Goal: Book appointment/travel/reservation

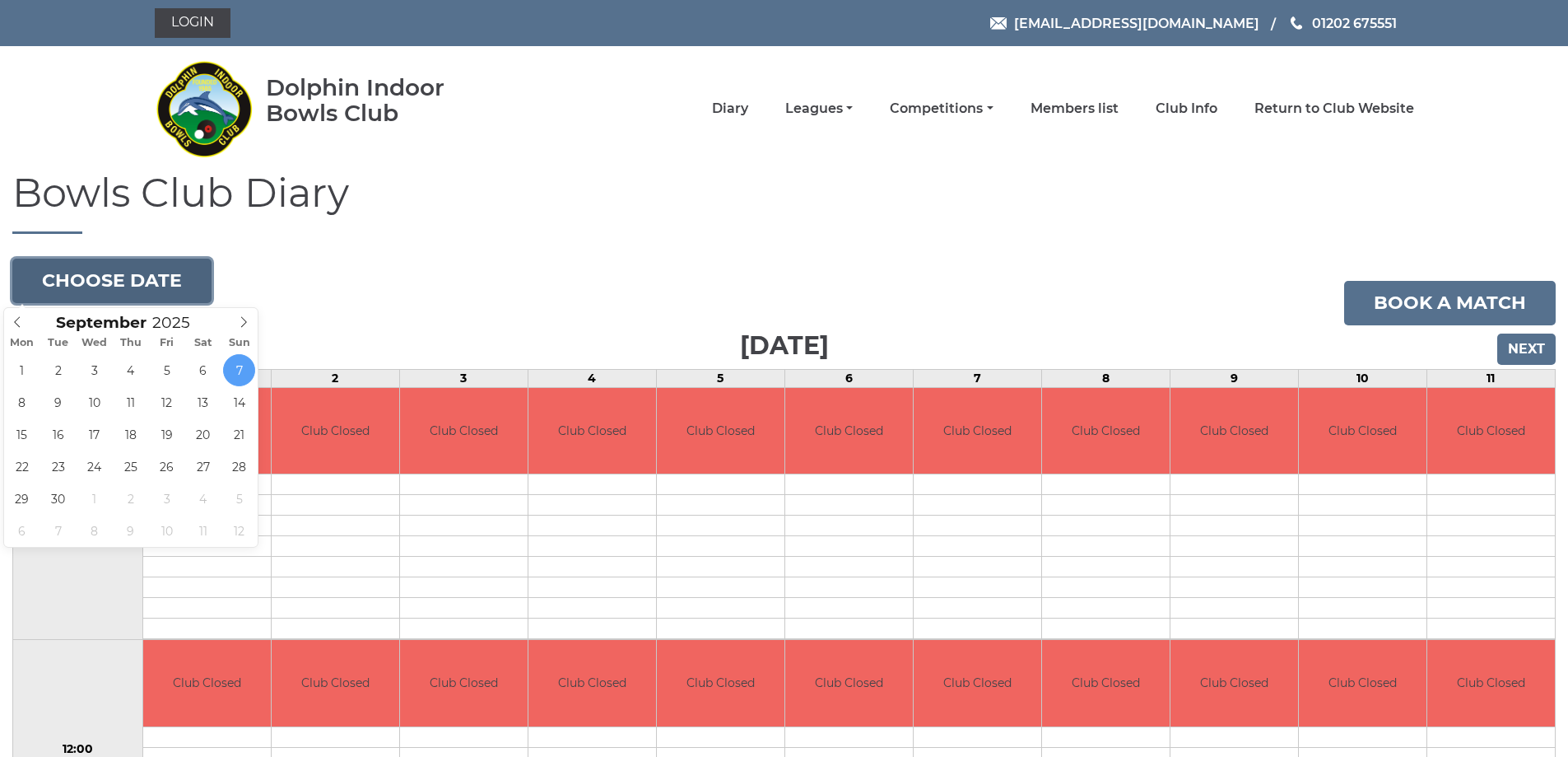
click at [104, 280] on button "Choose date" at bounding box center [112, 280] width 199 height 45
type input "2025-10-01"
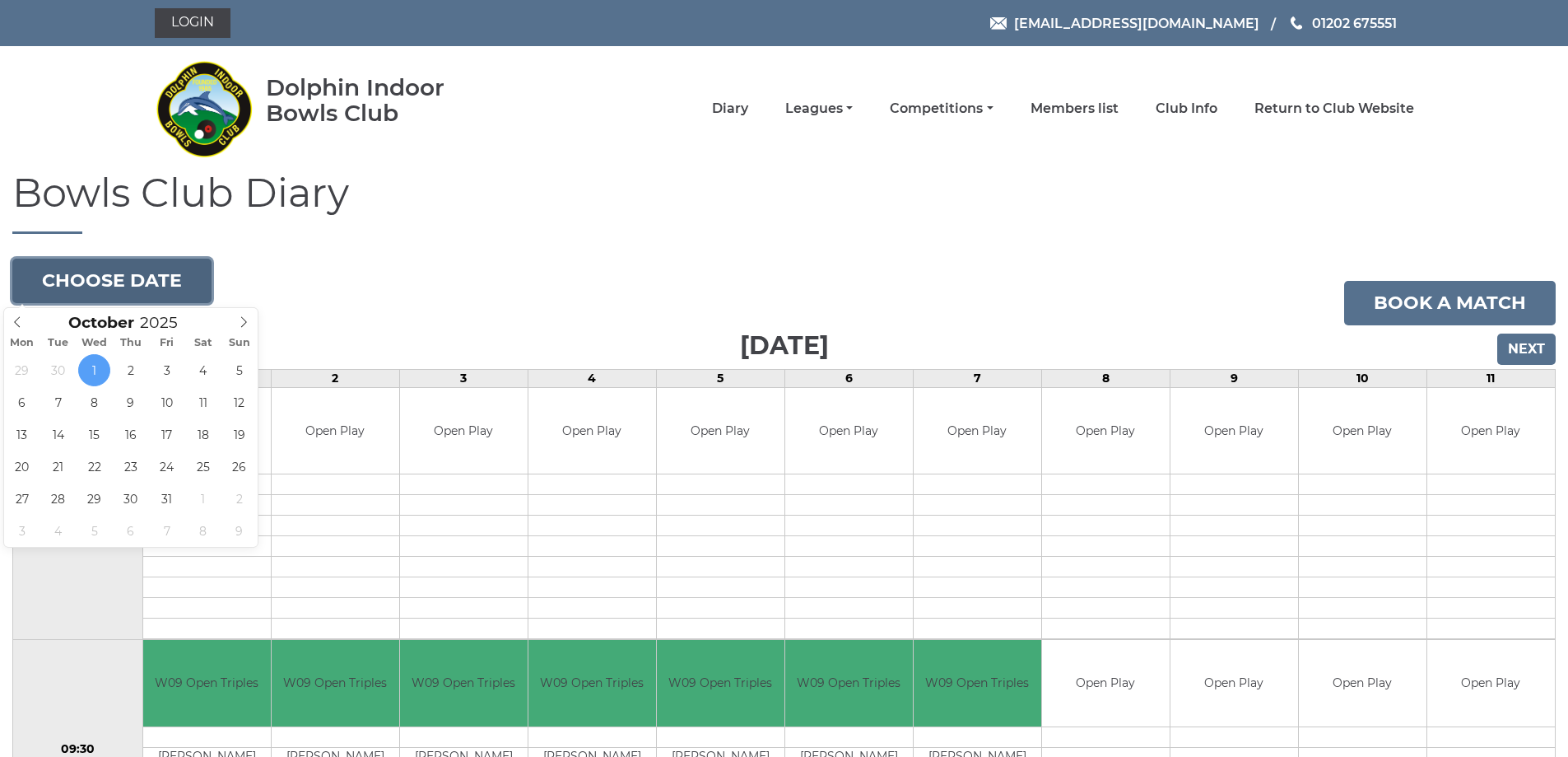
click at [78, 280] on button "Choose date" at bounding box center [112, 280] width 199 height 45
type input "2025-10-30"
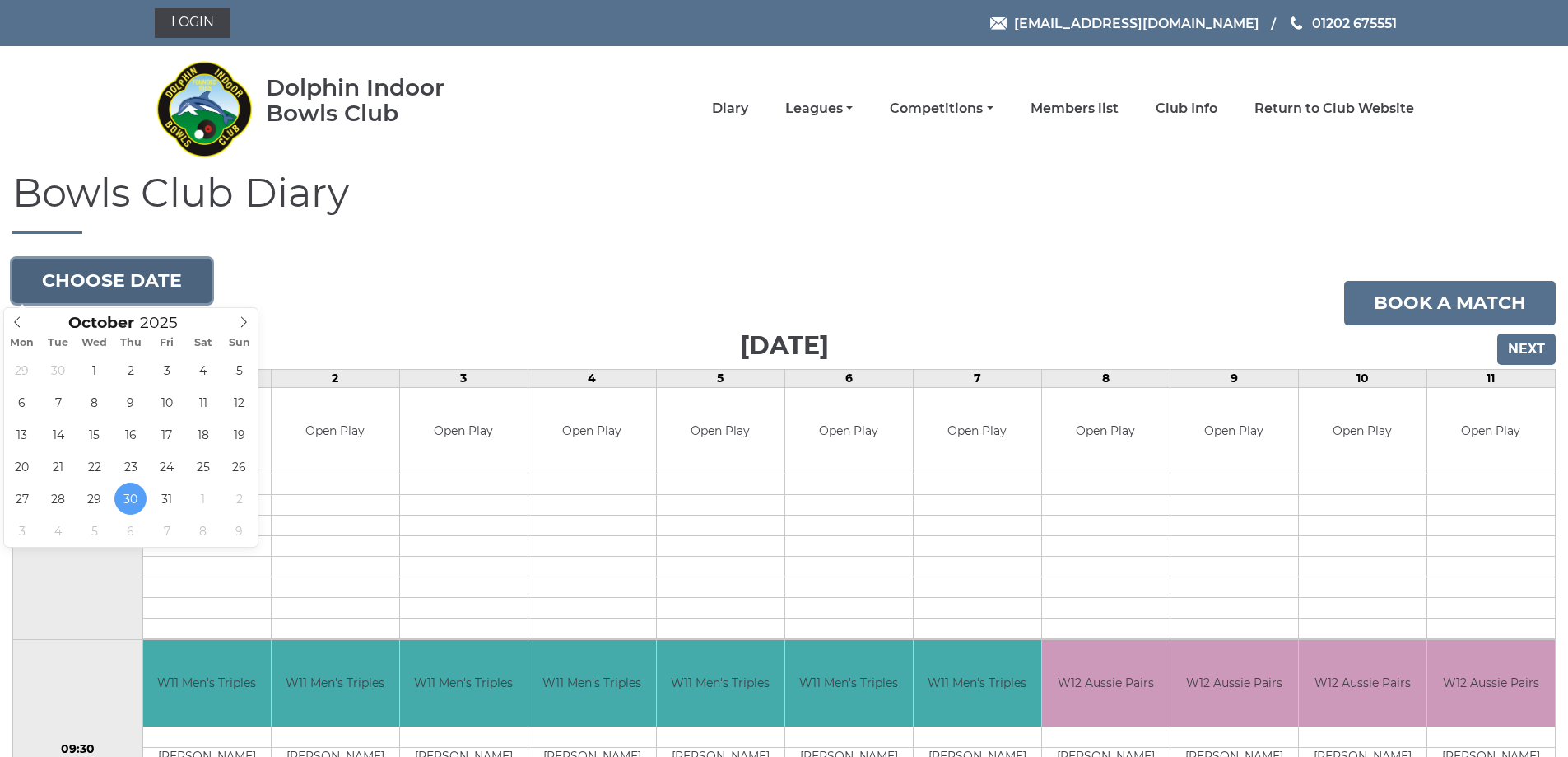
click at [97, 276] on button "Choose date" at bounding box center [112, 280] width 199 height 45
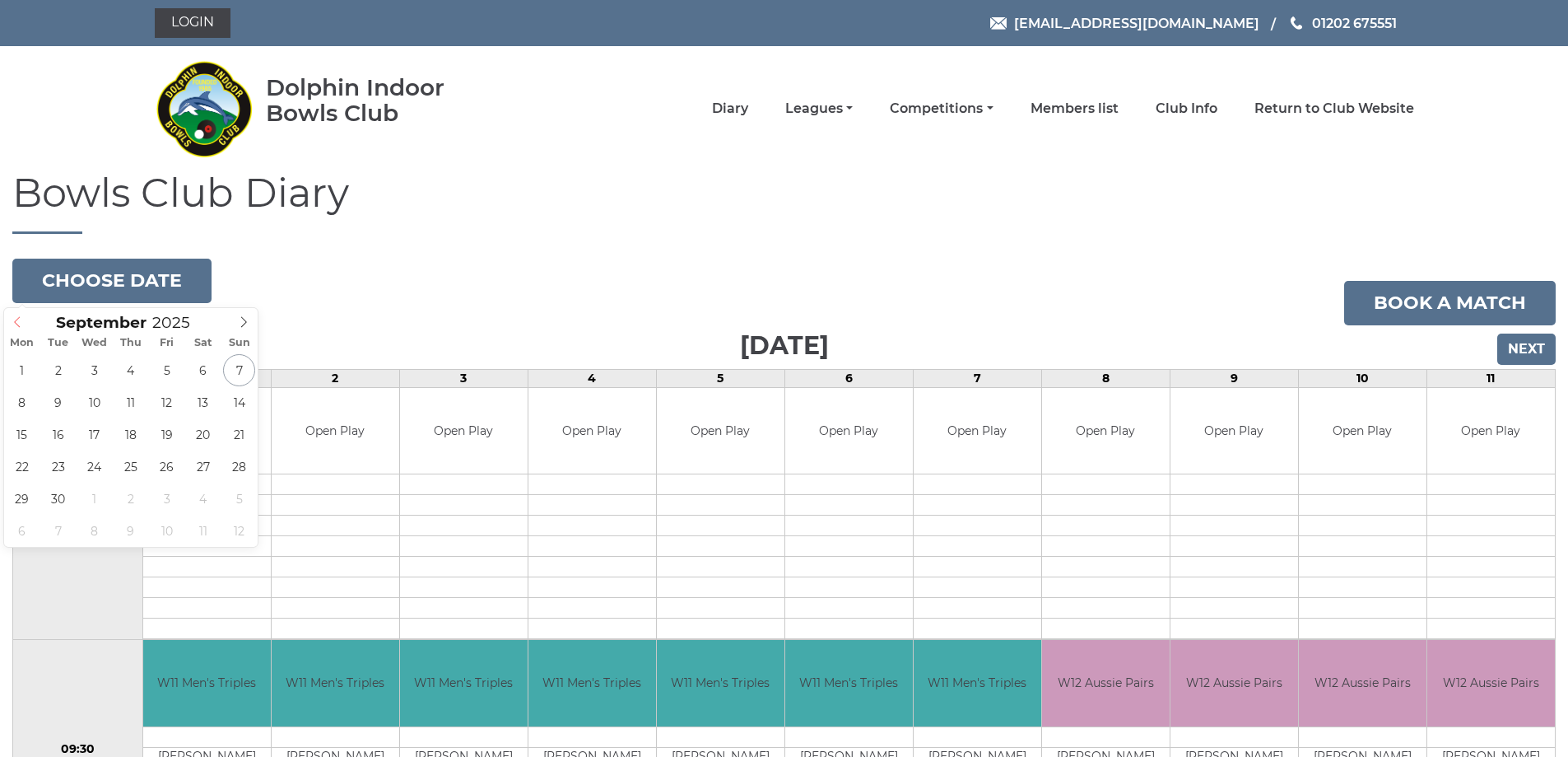
click at [19, 323] on icon at bounding box center [18, 323] width 12 height 12
type input "2025-09-30"
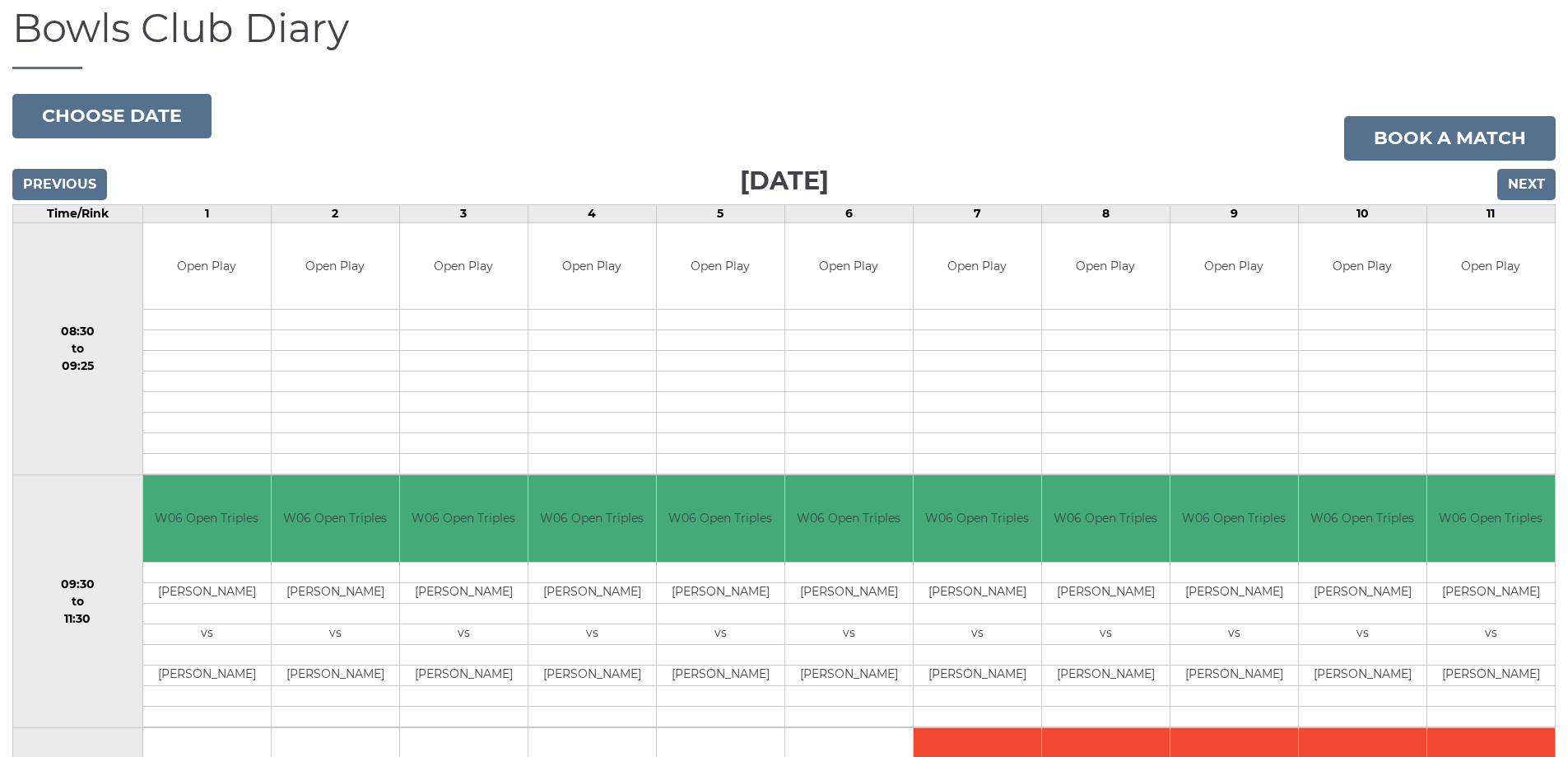
scroll to position [247, 0]
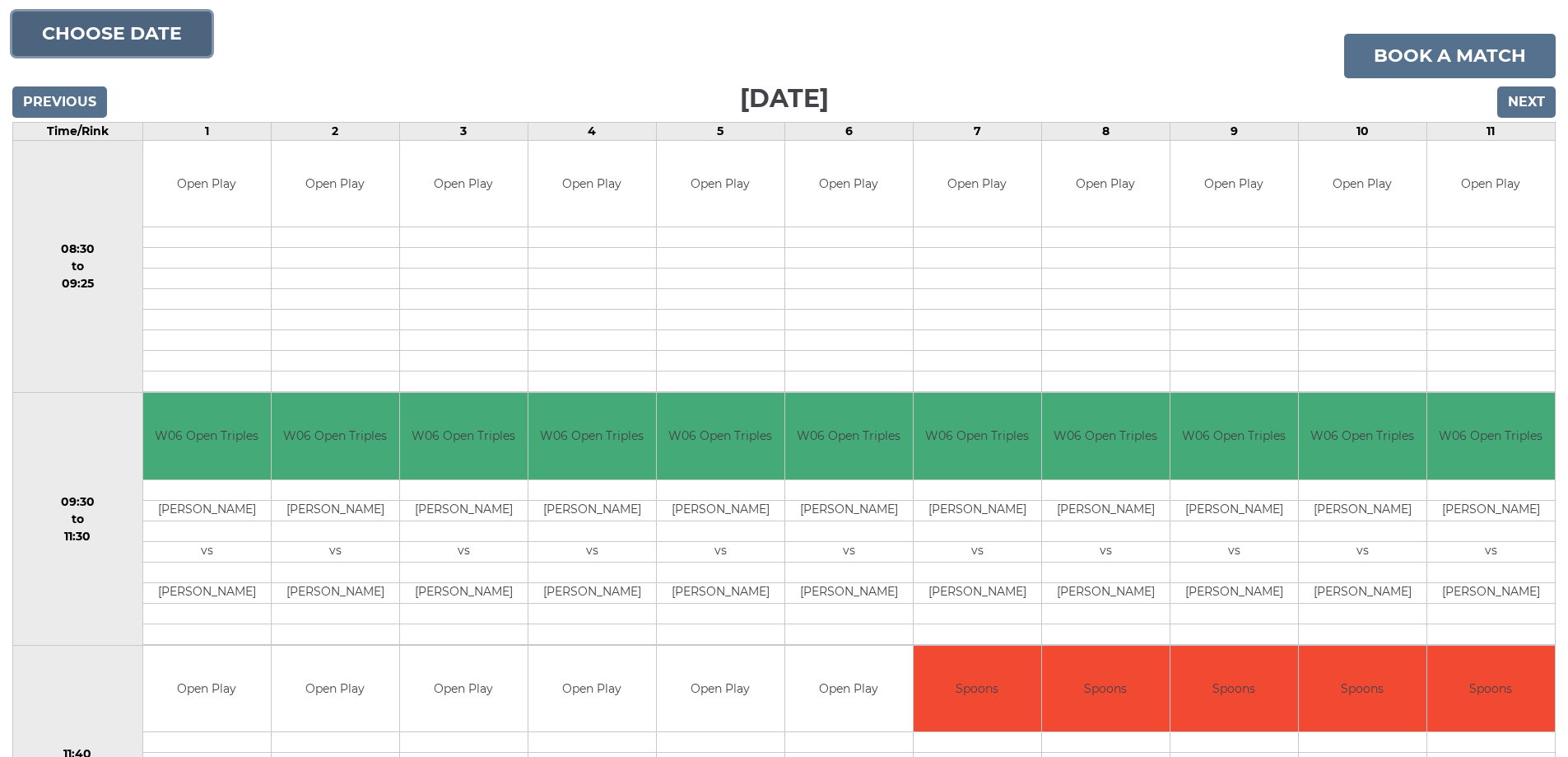
click at [140, 24] on button "Choose date" at bounding box center [112, 34] width 199 height 45
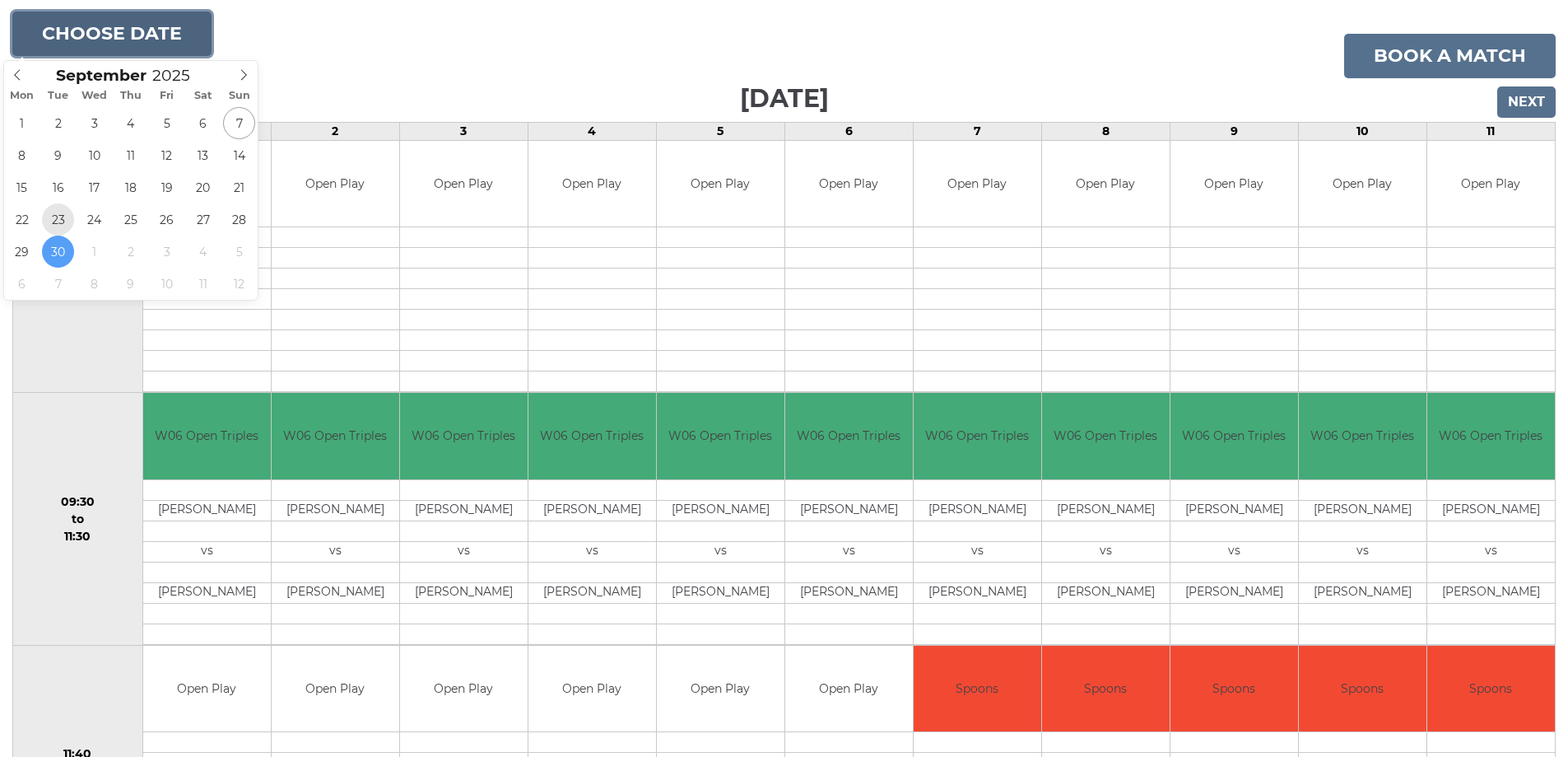
type input "2025-09-23"
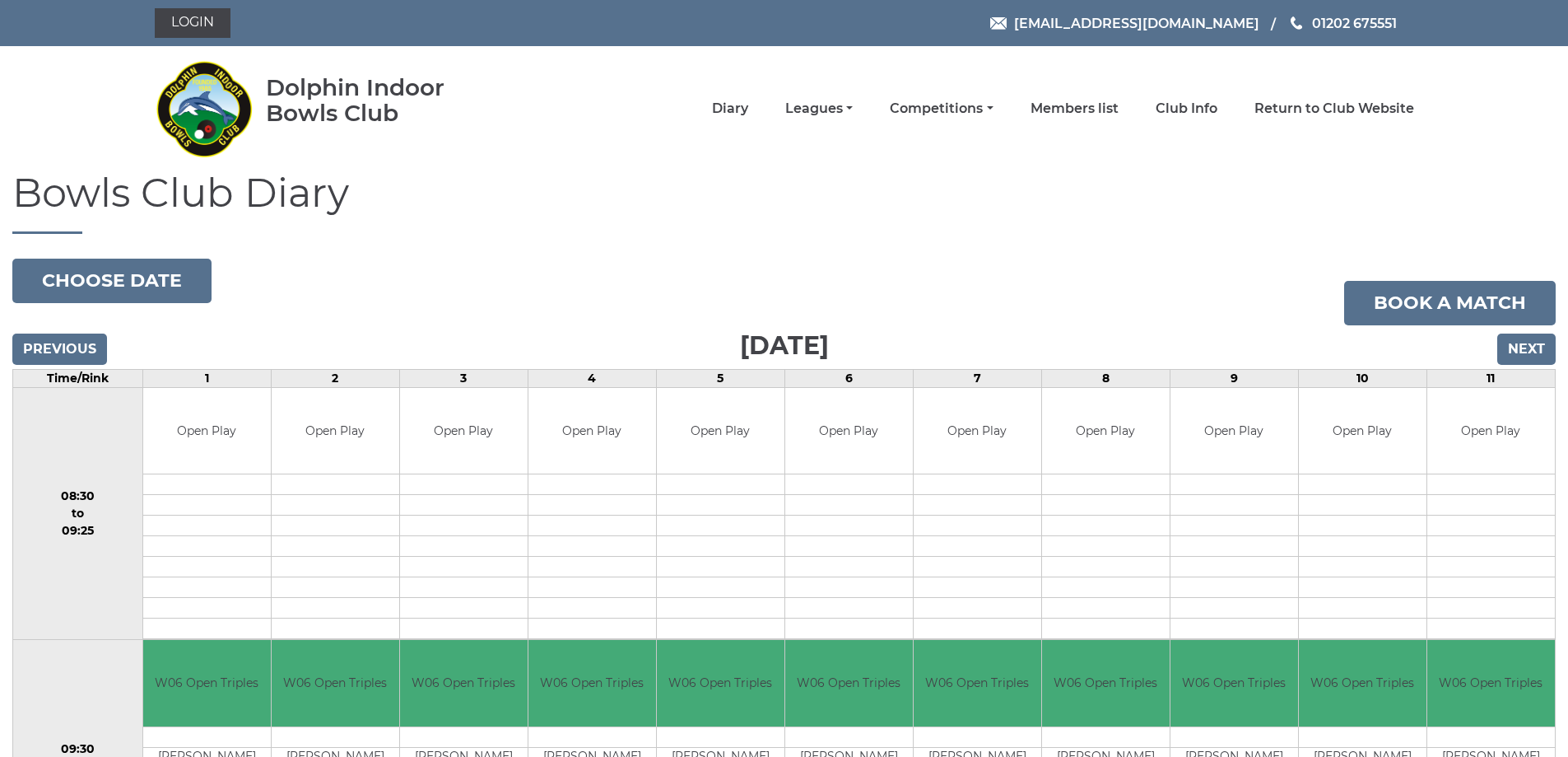
scroll to position [247, 0]
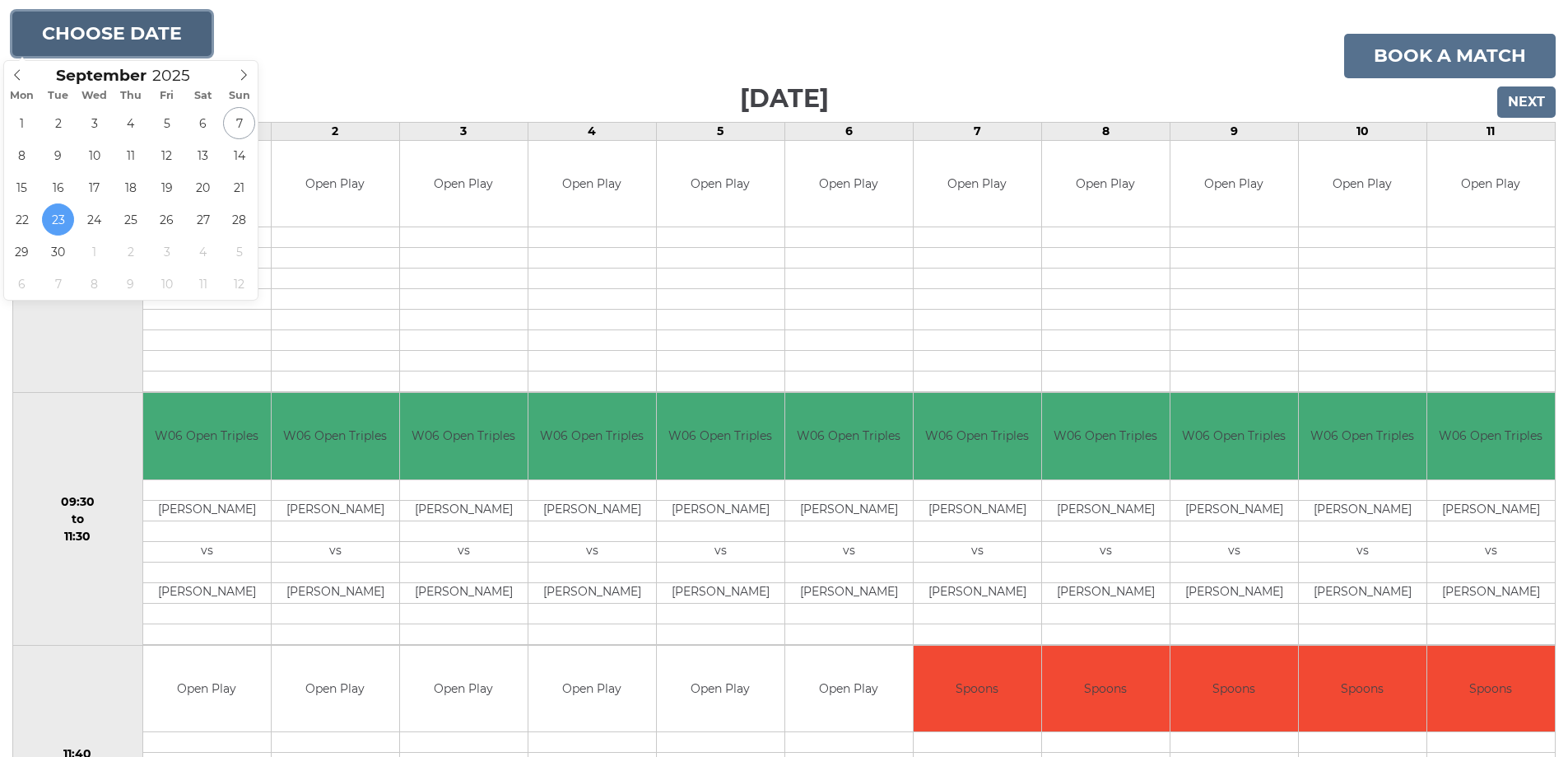
click at [126, 30] on button "Choose date" at bounding box center [112, 34] width 199 height 45
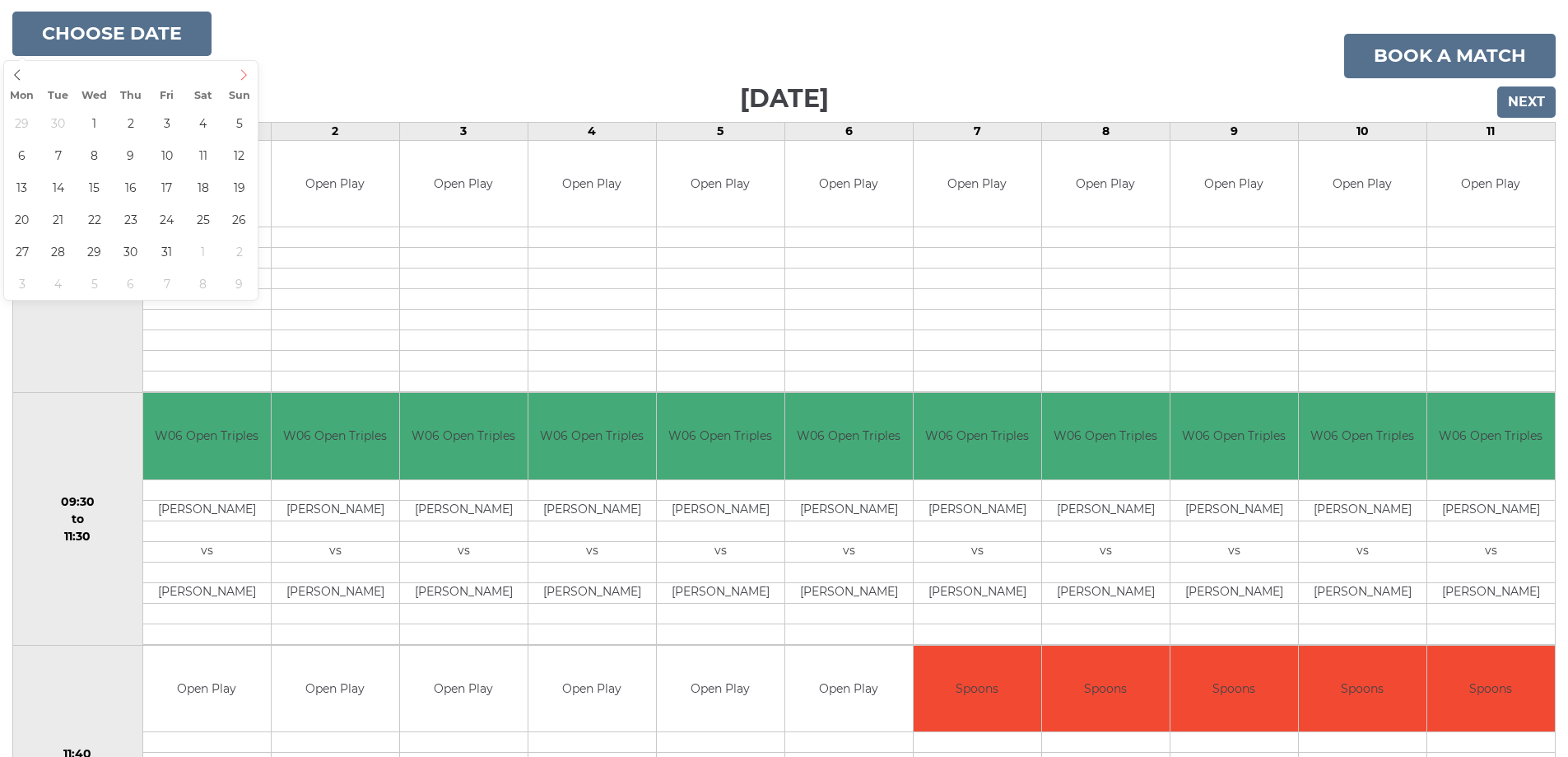
click at [245, 72] on icon at bounding box center [244, 75] width 12 height 12
type input "2025-10-07"
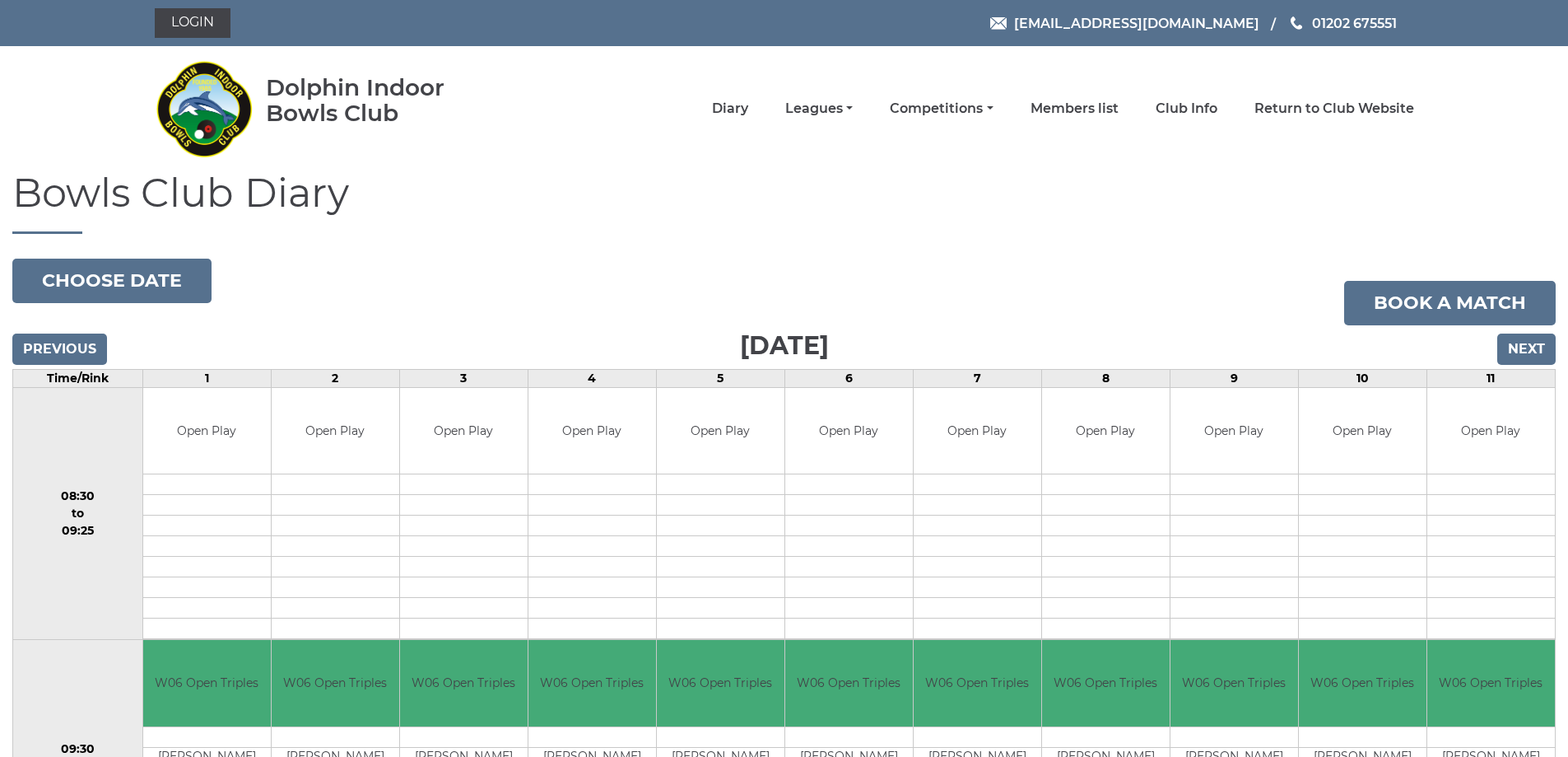
scroll to position [247, 0]
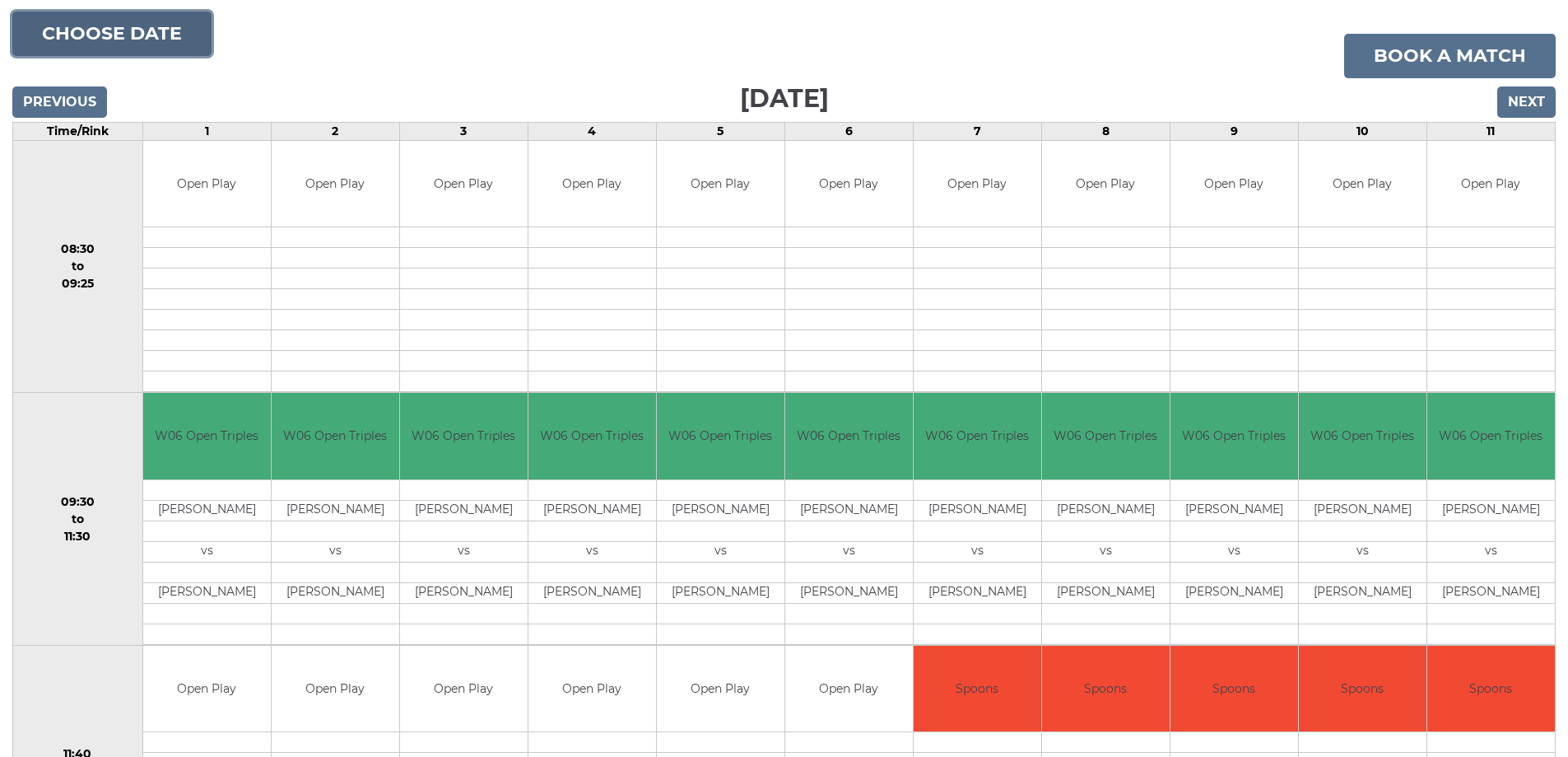
click at [144, 24] on button "Choose date" at bounding box center [112, 34] width 199 height 45
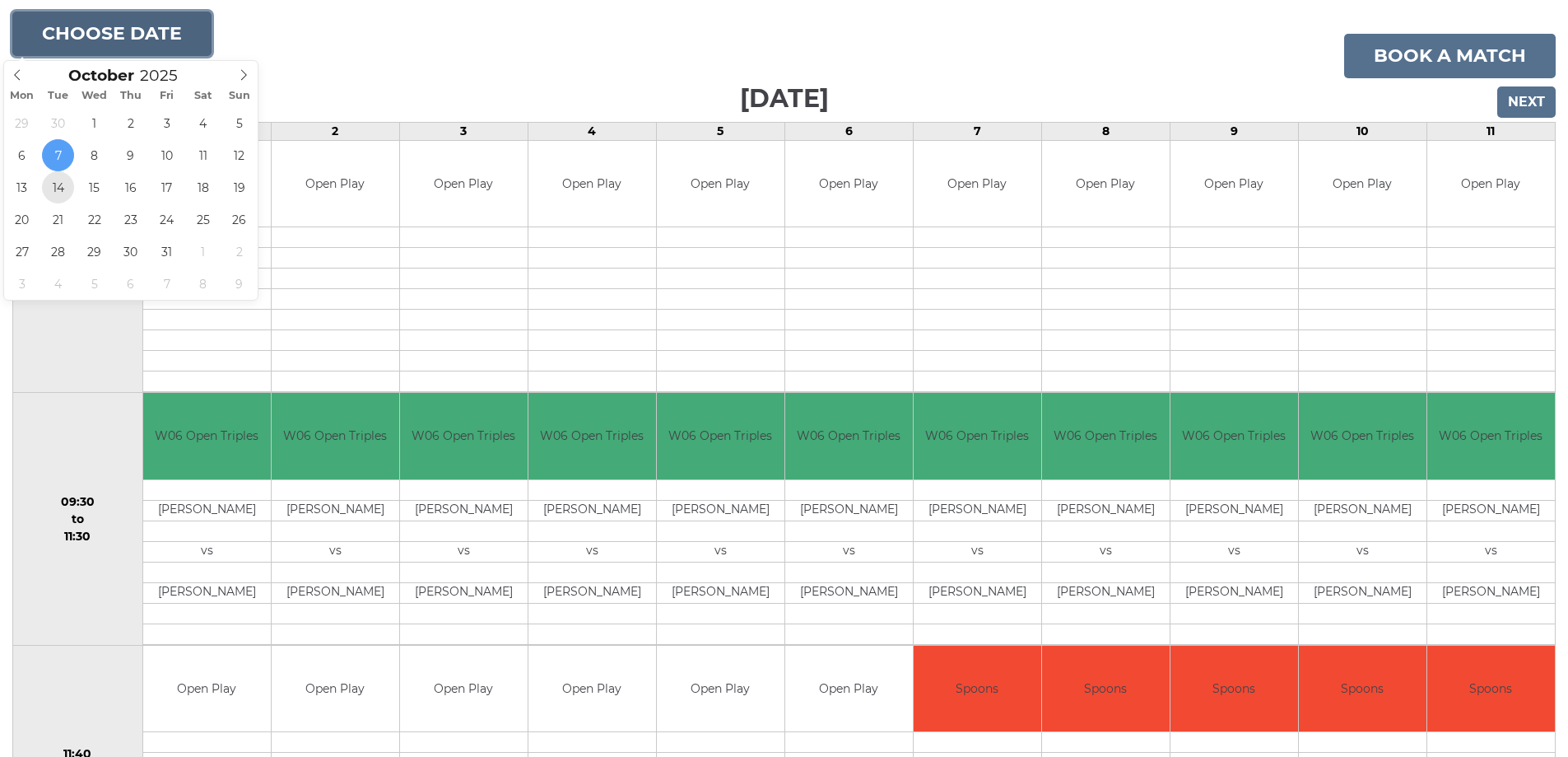
type input "2025-10-14"
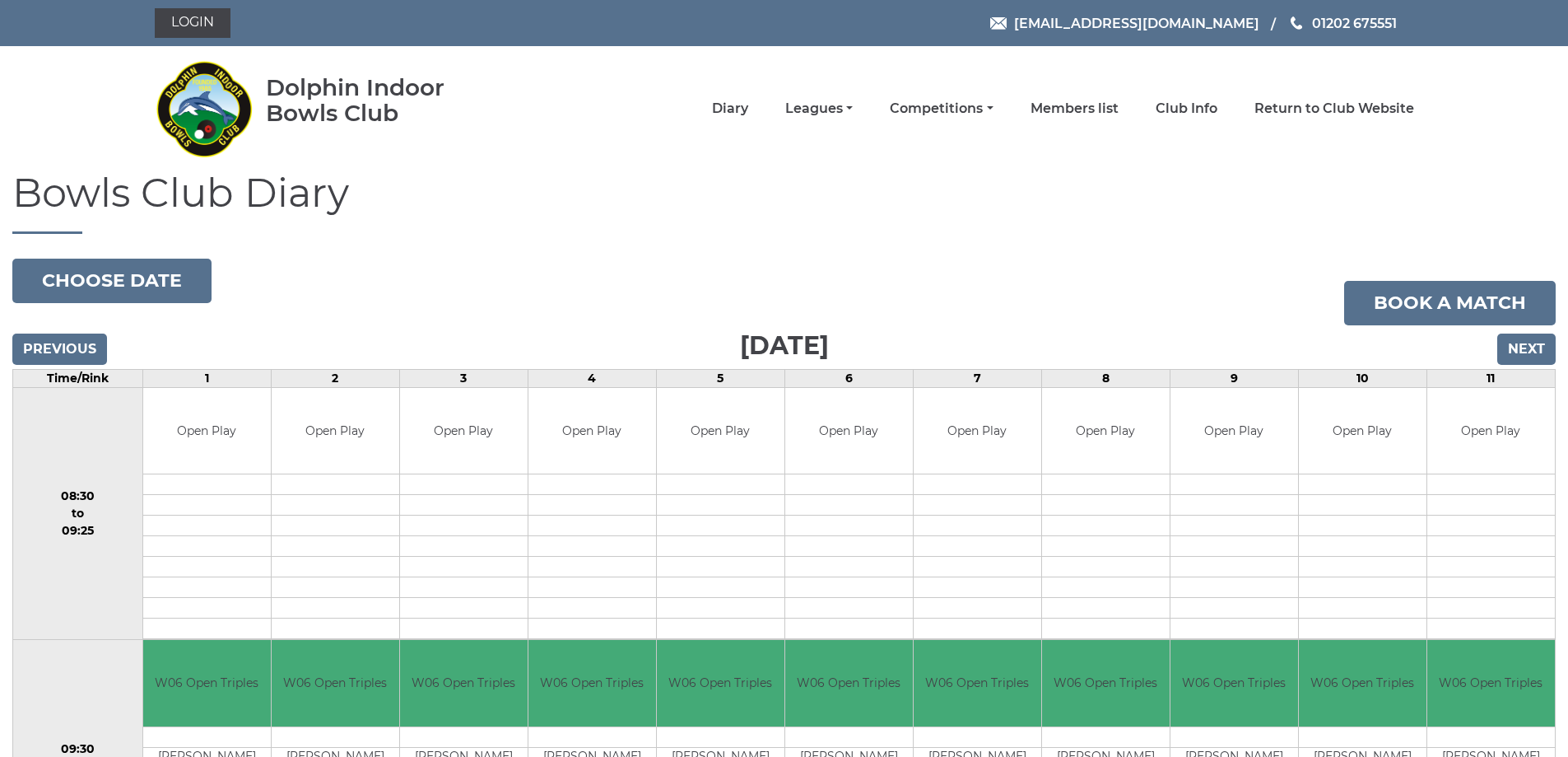
scroll to position [247, 0]
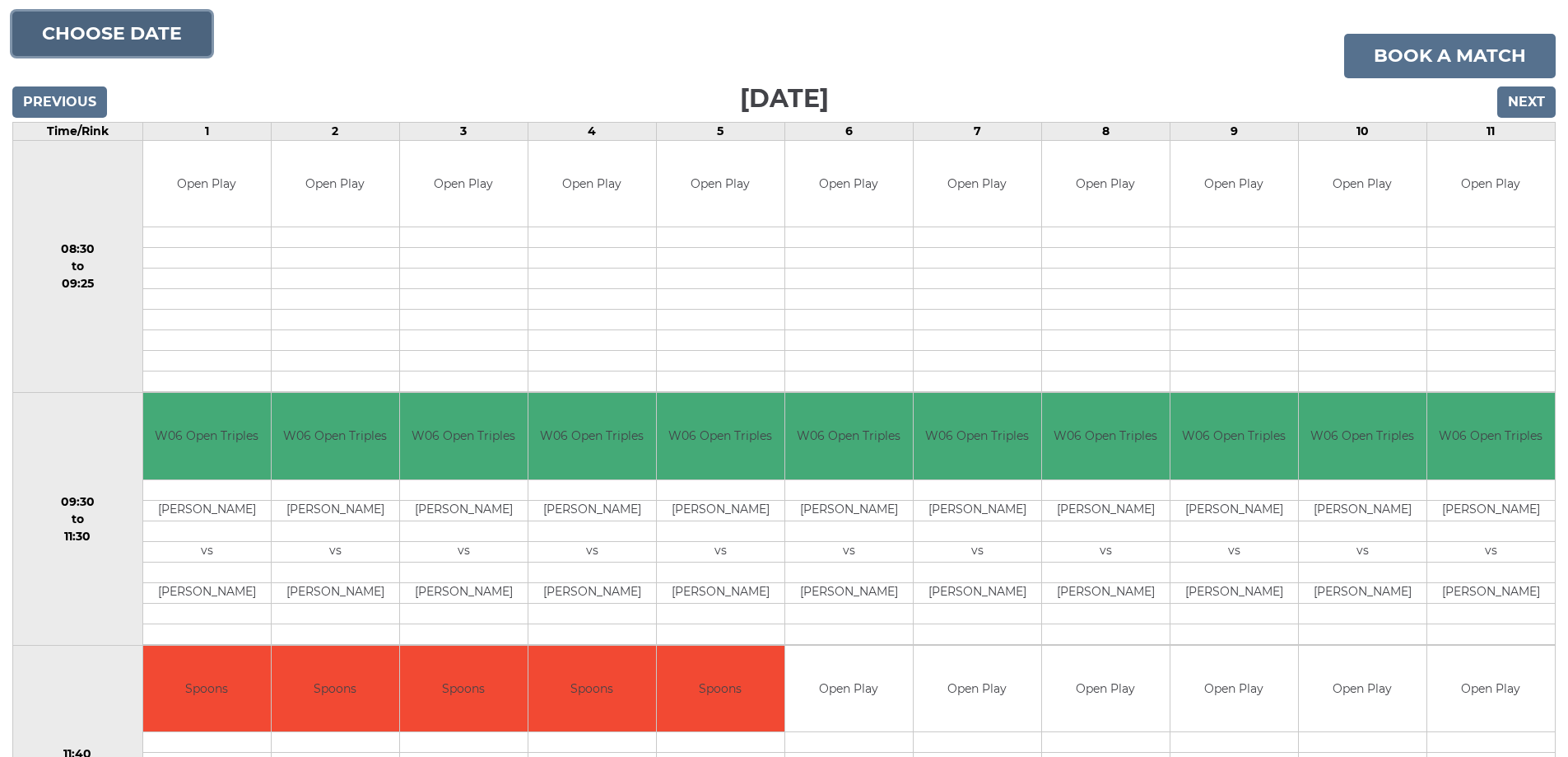
click at [167, 39] on button "Choose date" at bounding box center [112, 34] width 199 height 45
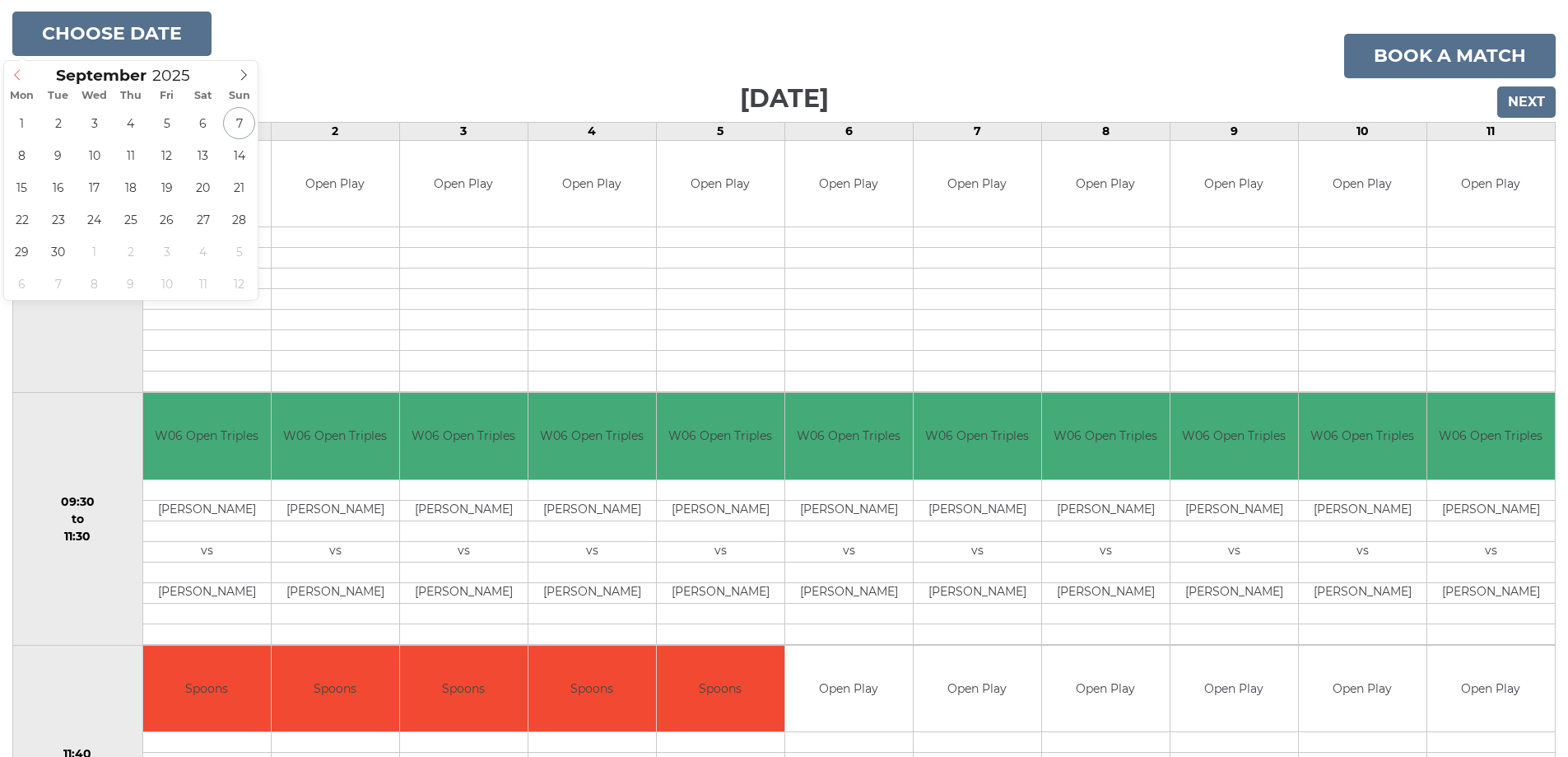
click at [18, 76] on icon at bounding box center [18, 75] width 12 height 12
type input "2025-09-26"
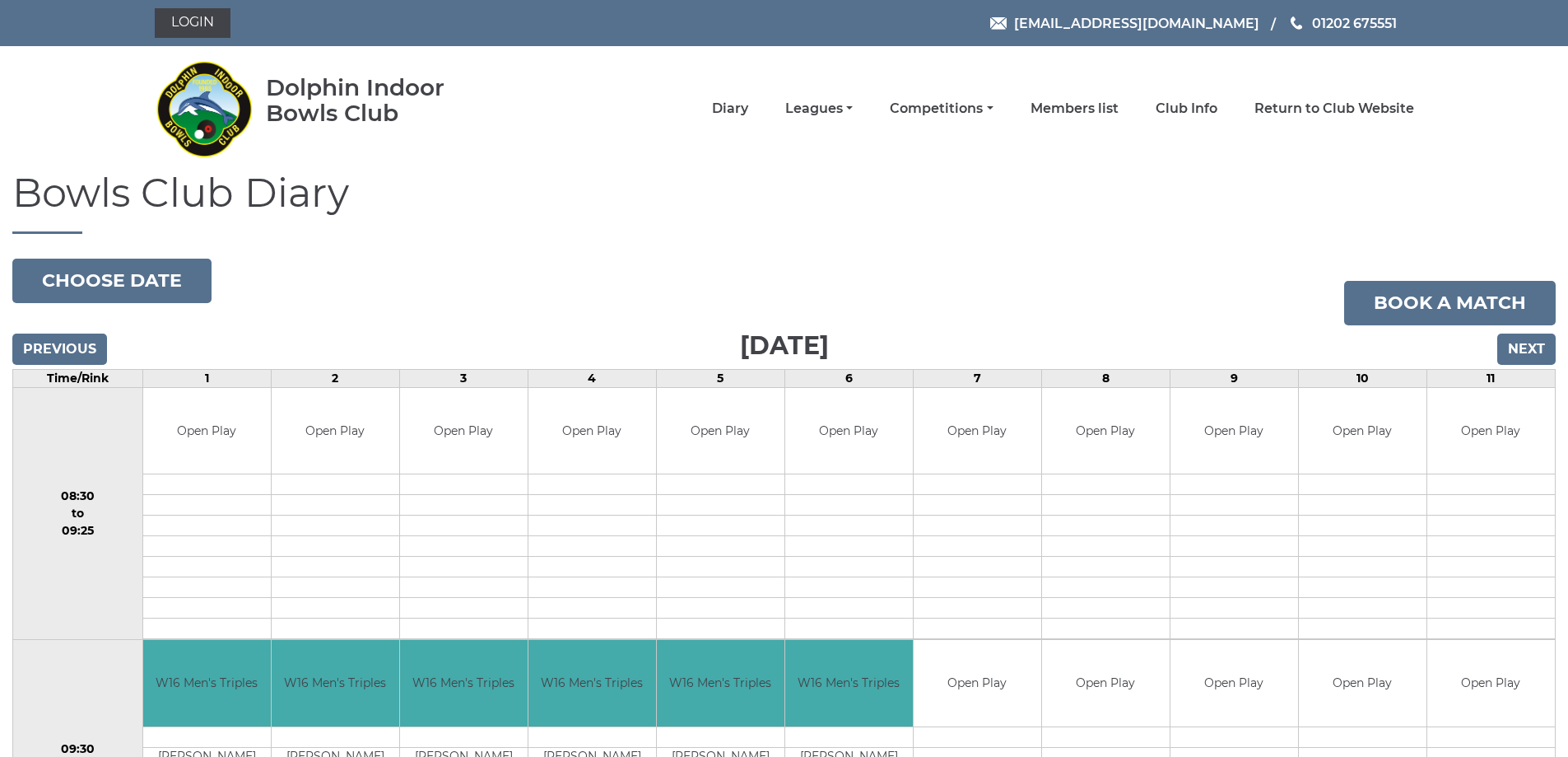
click at [151, 51] on nav "Dolphin Indoor Bowls Club Diary Leagues Club leagues - Winter 2025/2026 Club le…" at bounding box center [784, 109] width 1568 height 125
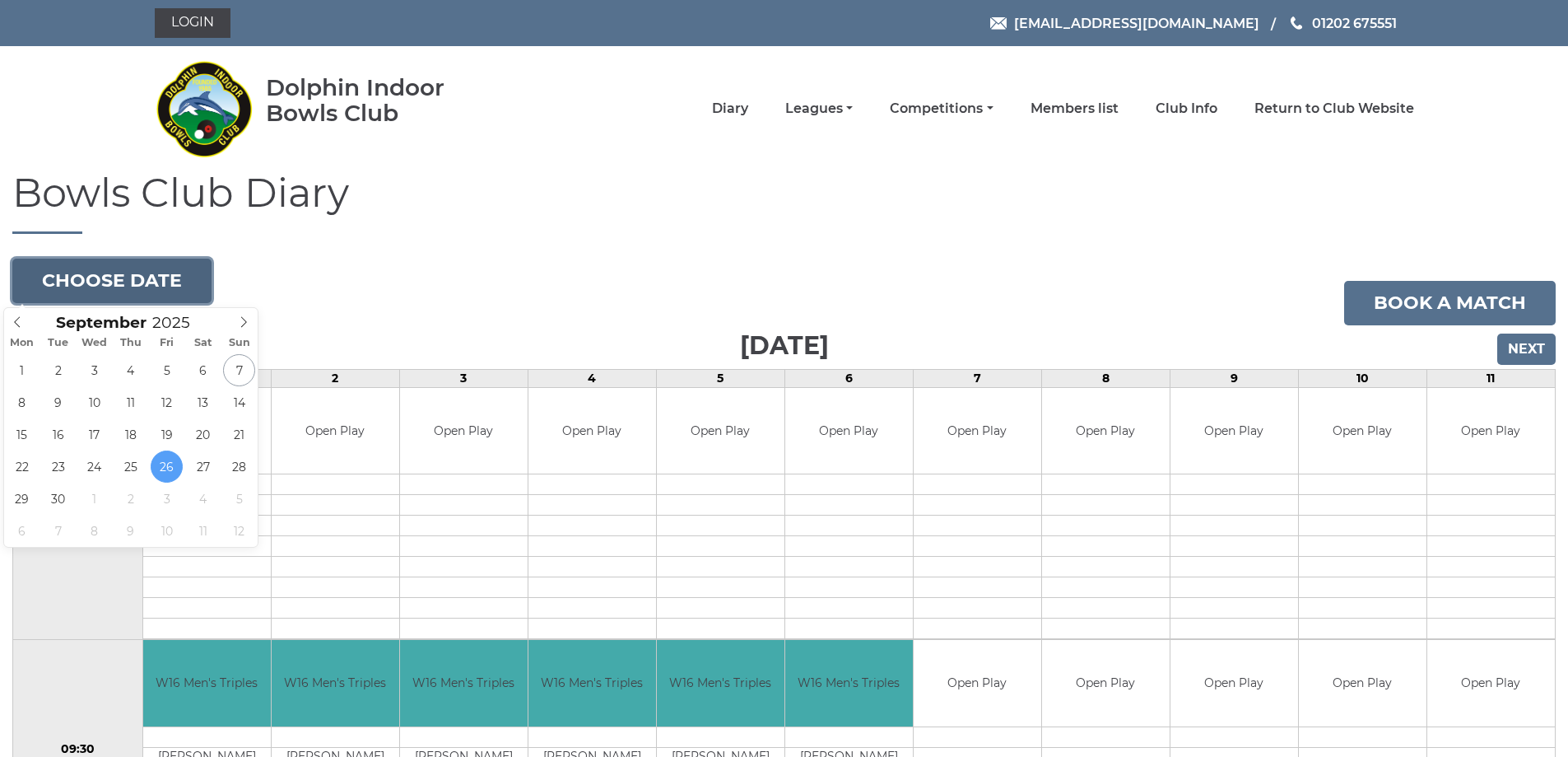
click at [75, 274] on button "Choose date" at bounding box center [112, 280] width 199 height 45
type input "2025-09-25"
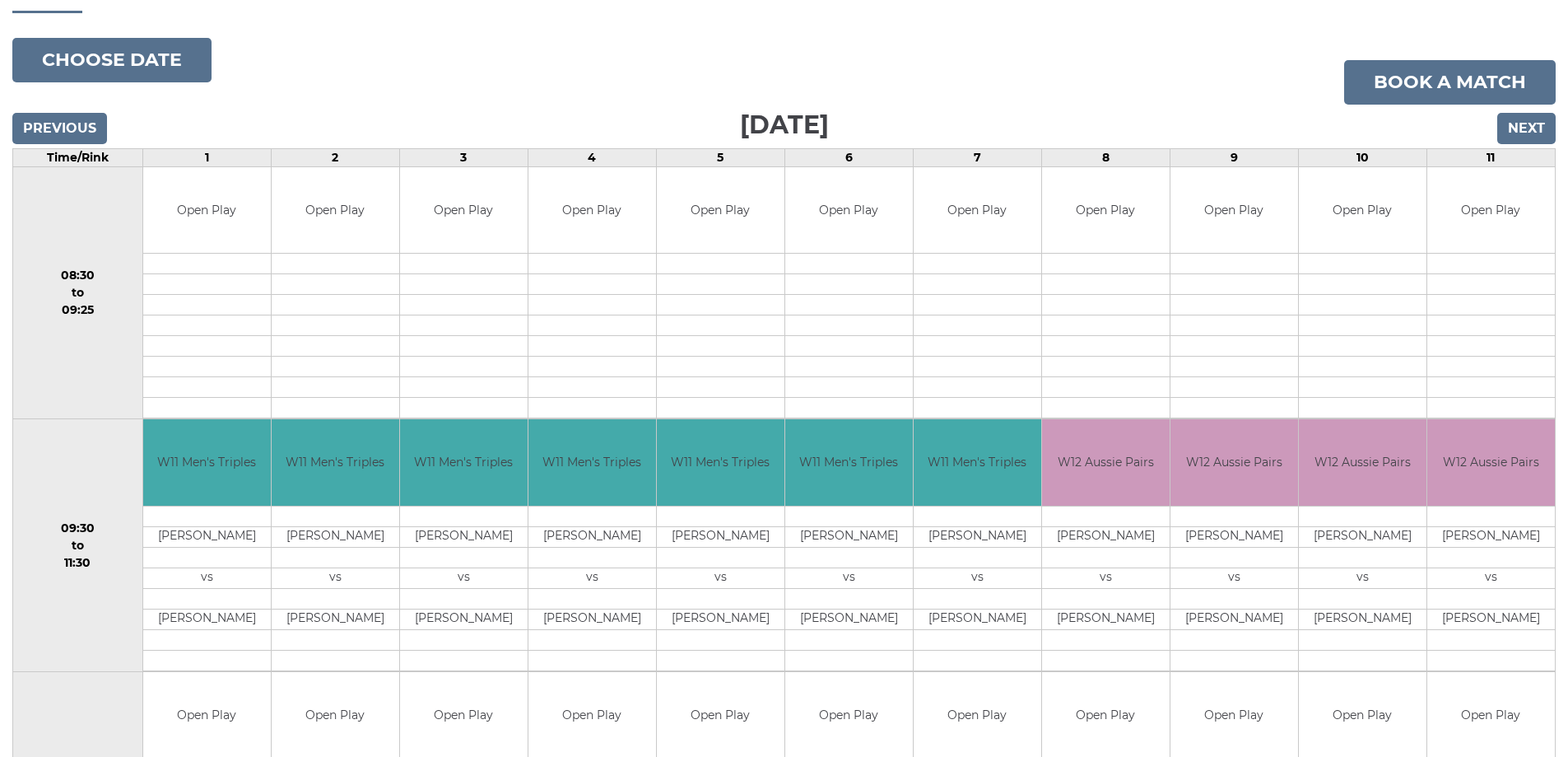
scroll to position [247, 0]
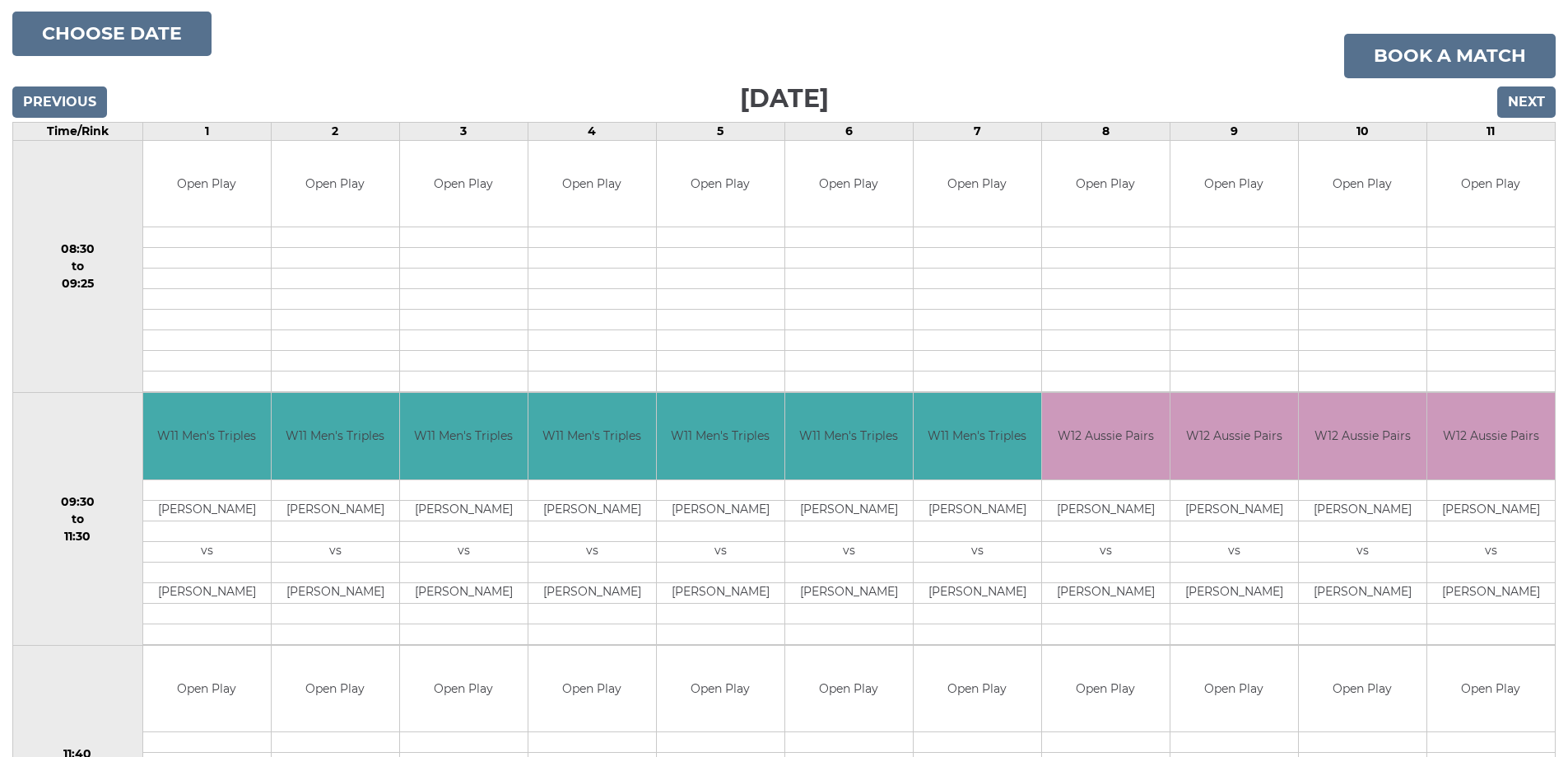
drag, startPoint x: 221, startPoint y: 498, endPoint x: 205, endPoint y: 508, distance: 18.9
click at [209, 505] on tbody "W11 Men's Triples [PERSON_NAME] vs" at bounding box center [207, 519] width 128 height 251
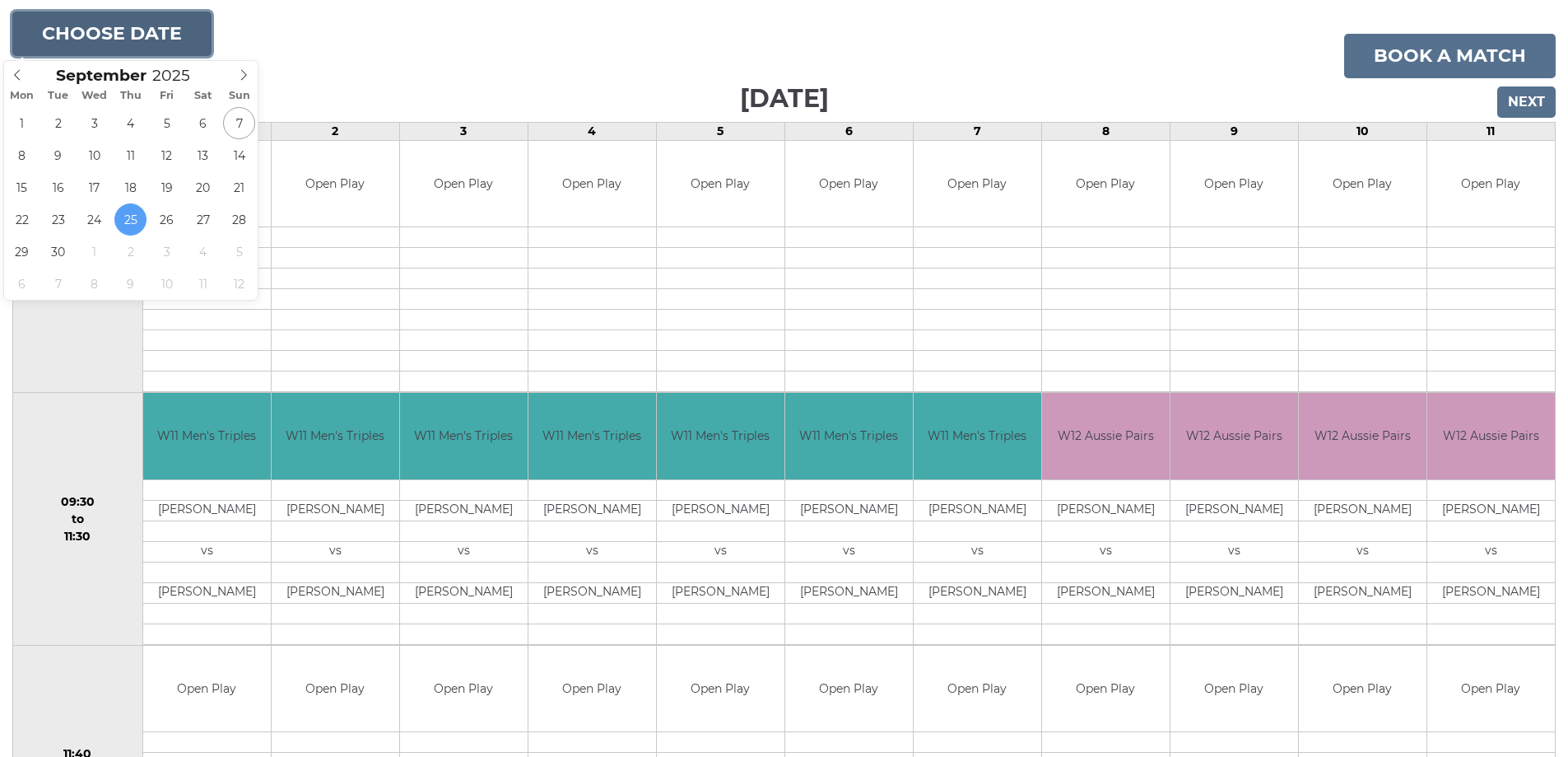
click at [134, 35] on button "Choose date" at bounding box center [112, 34] width 199 height 45
click at [246, 72] on icon at bounding box center [244, 75] width 12 height 12
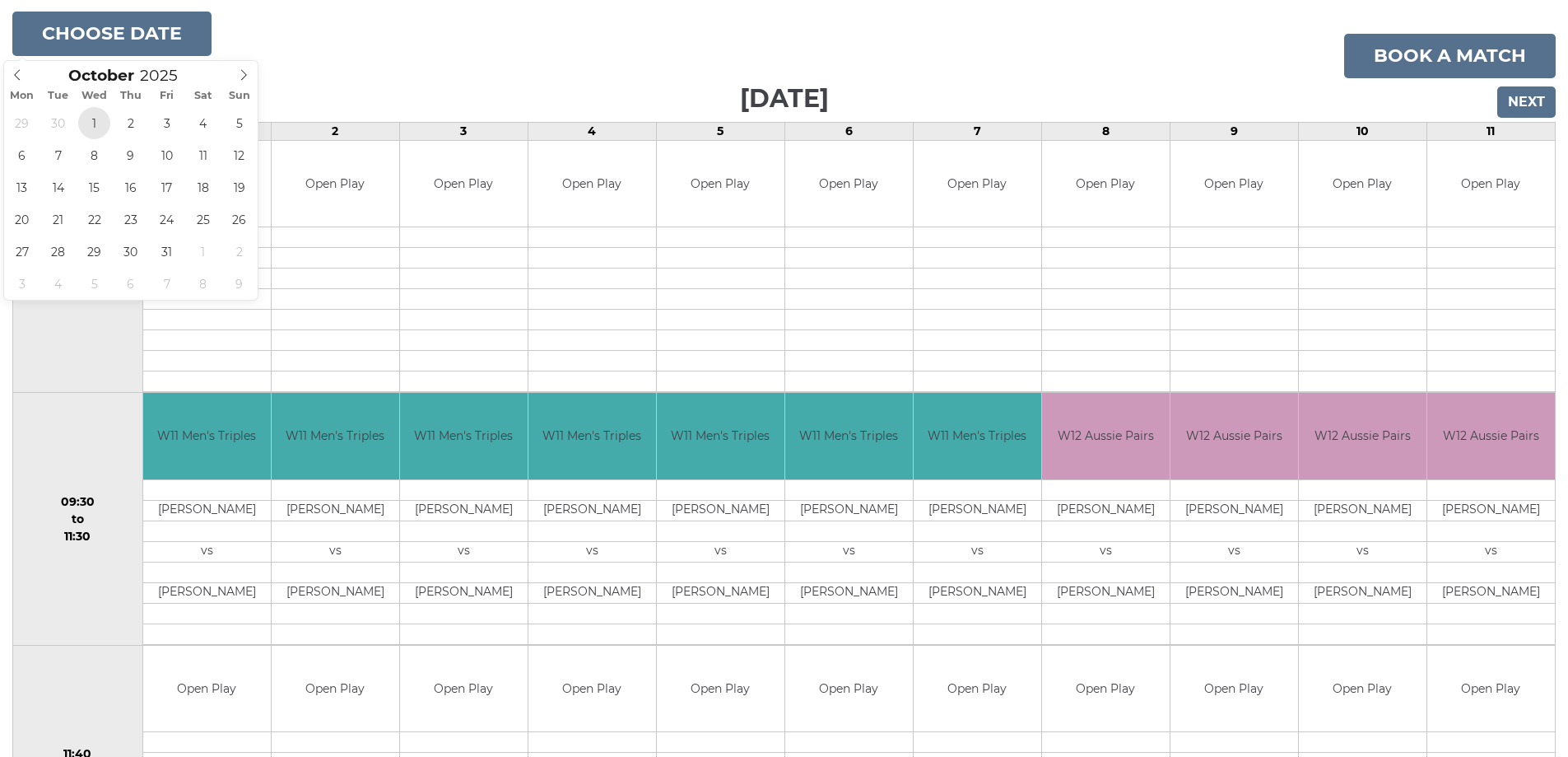
type input "[DATE]"
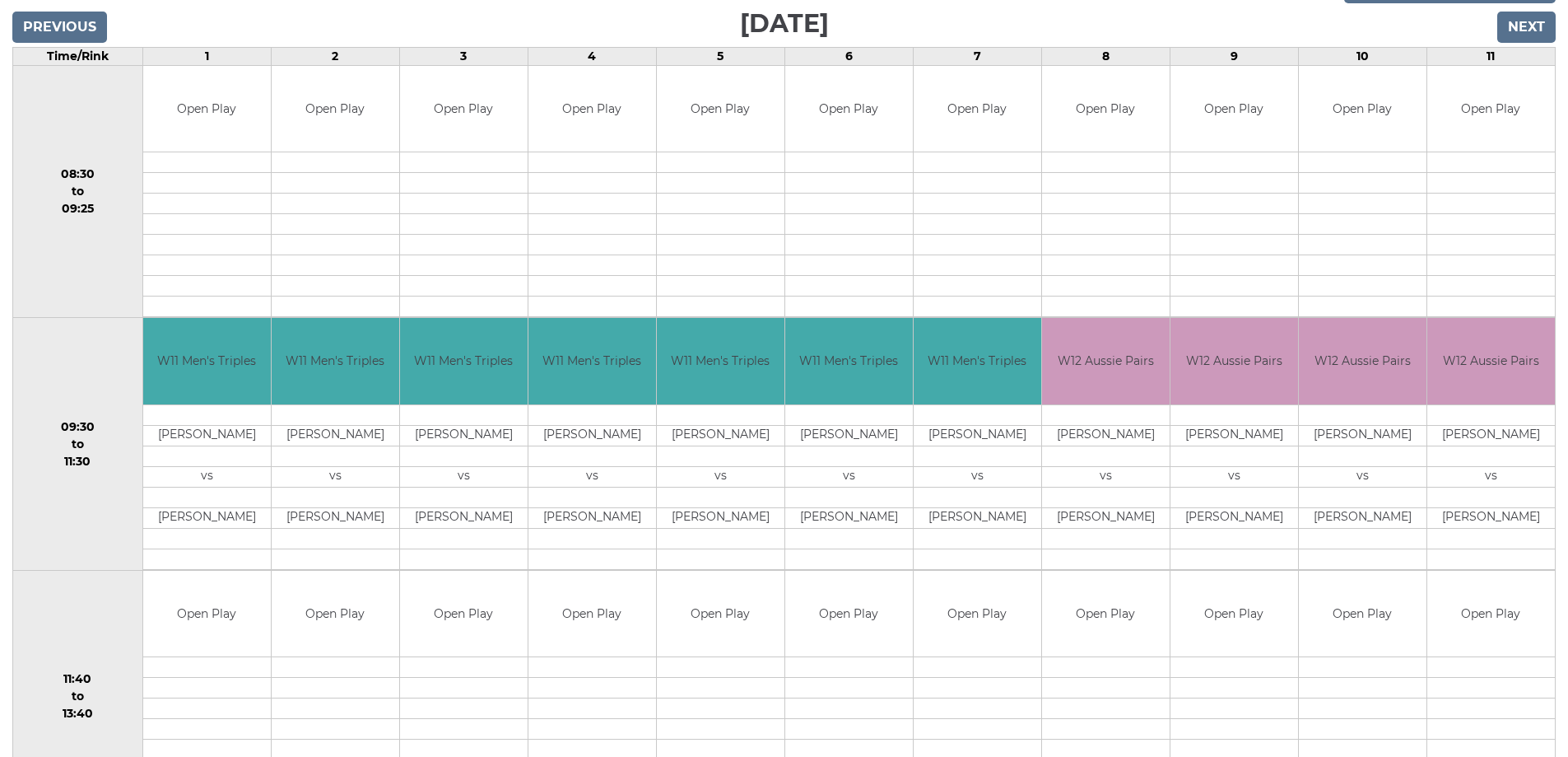
scroll to position [412, 0]
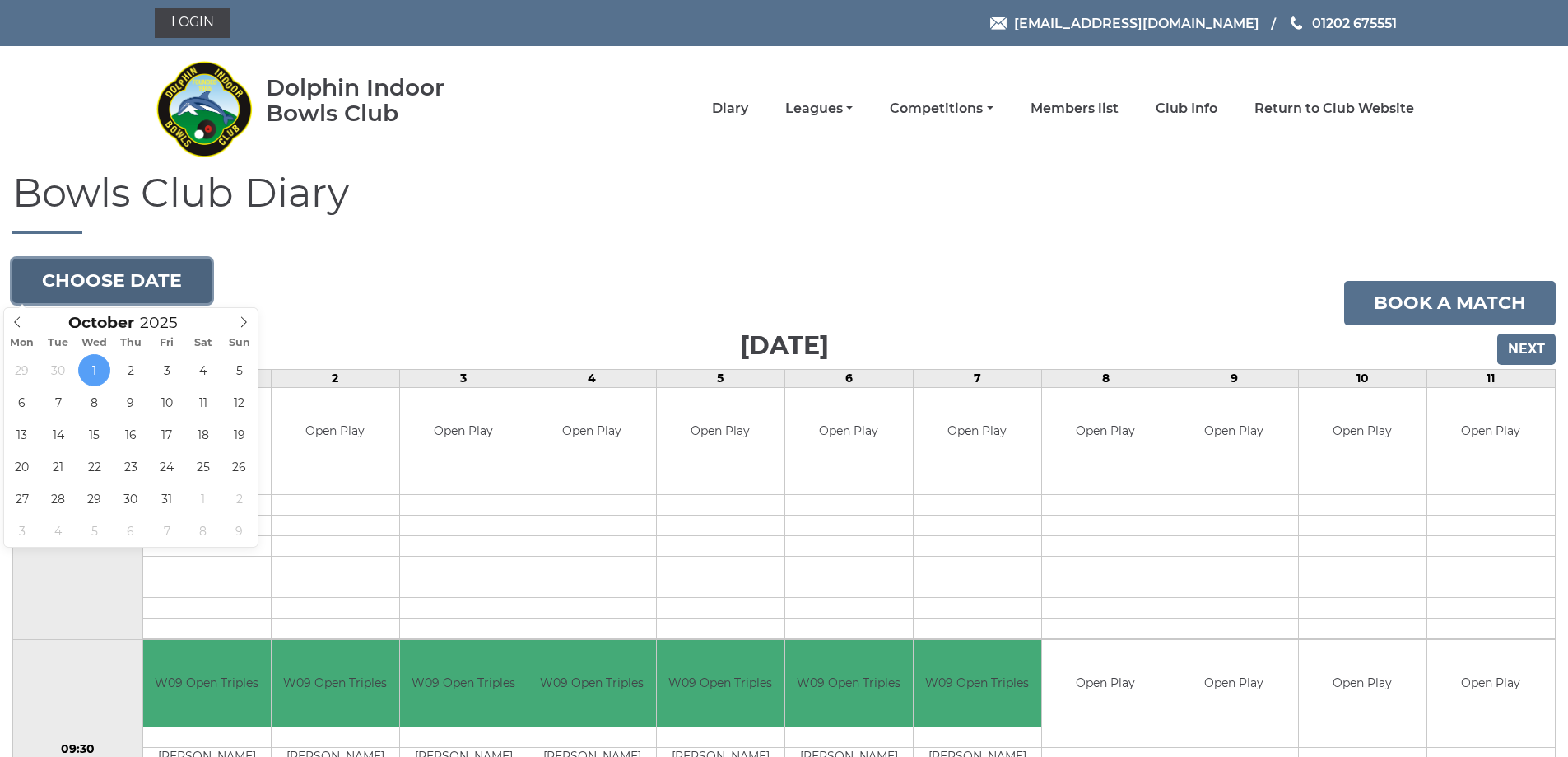
click at [126, 279] on button "Choose date" at bounding box center [112, 280] width 199 height 45
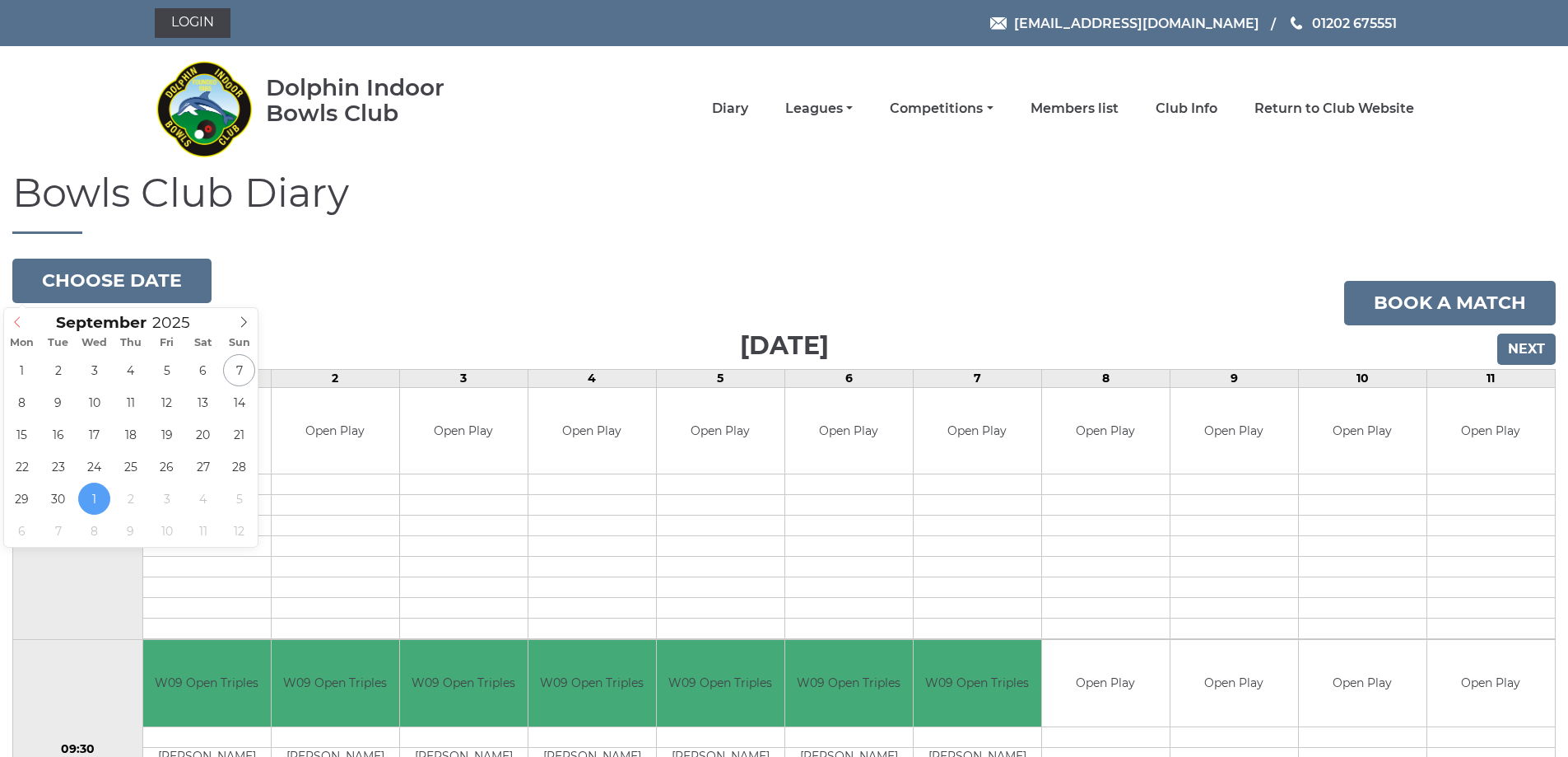
click at [16, 315] on span at bounding box center [18, 319] width 27 height 23
type input "[DATE]"
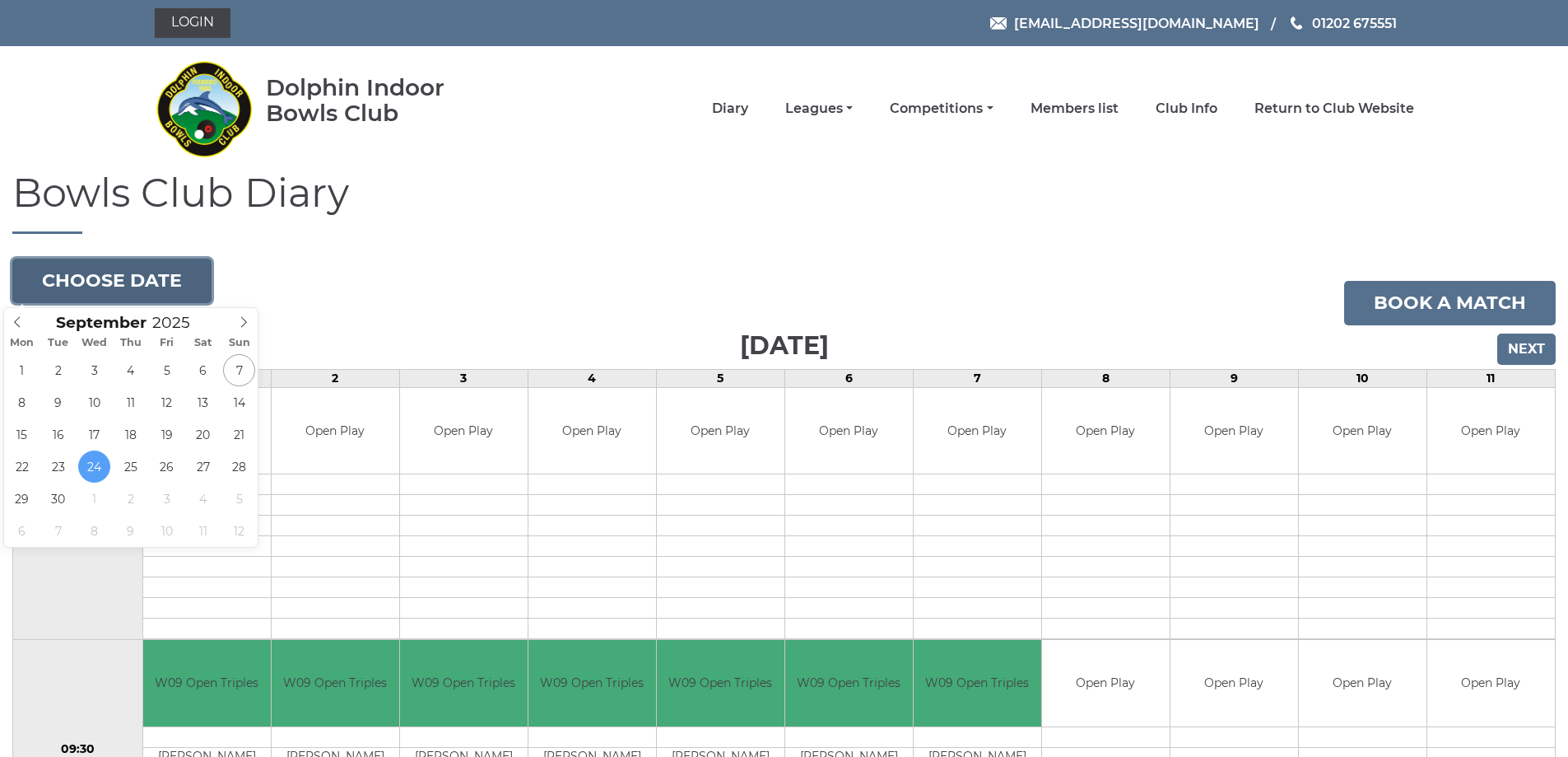
click at [113, 276] on button "Choose date" at bounding box center [112, 280] width 199 height 45
type input "2025-09-17"
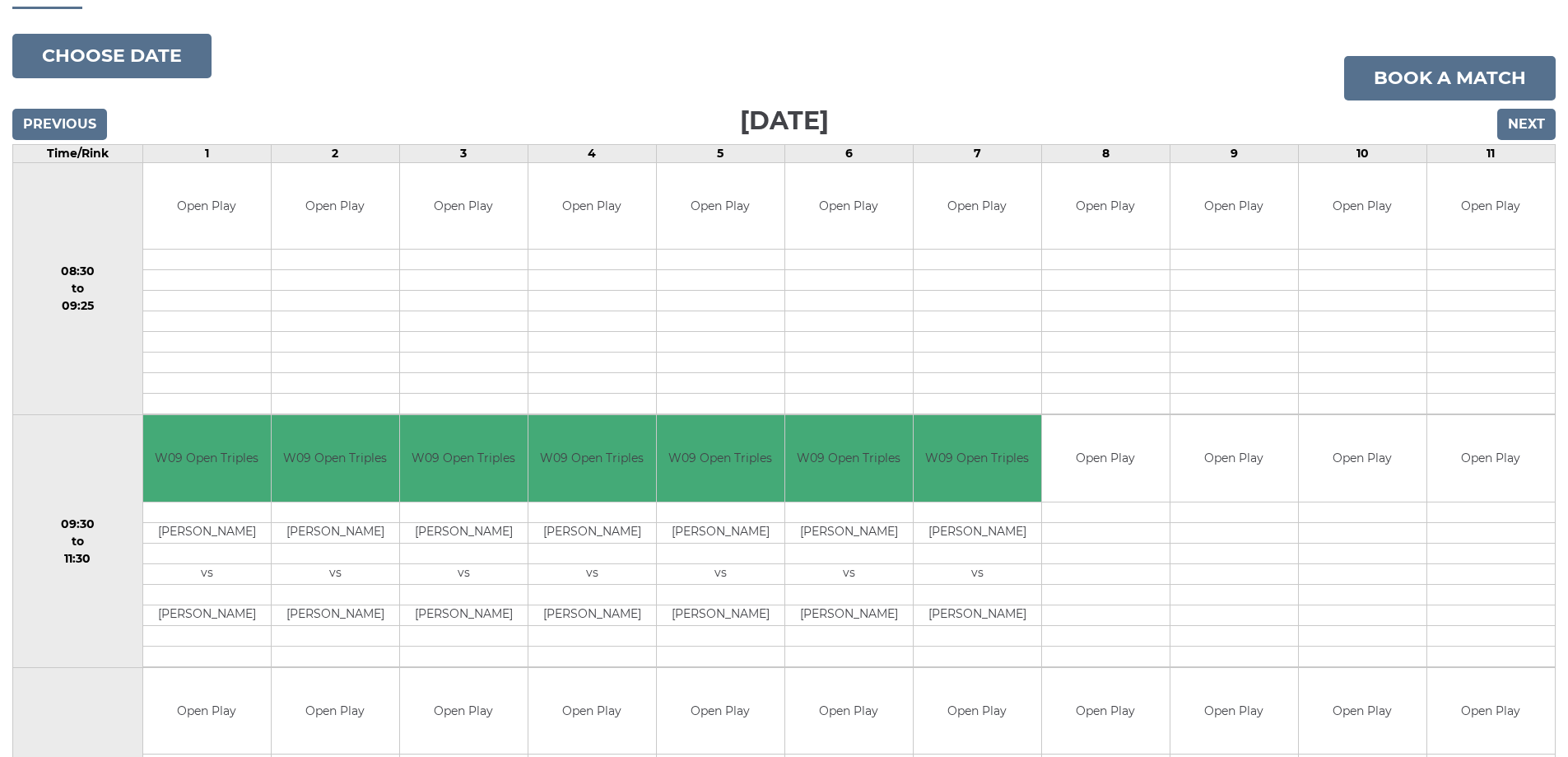
scroll to position [247, 0]
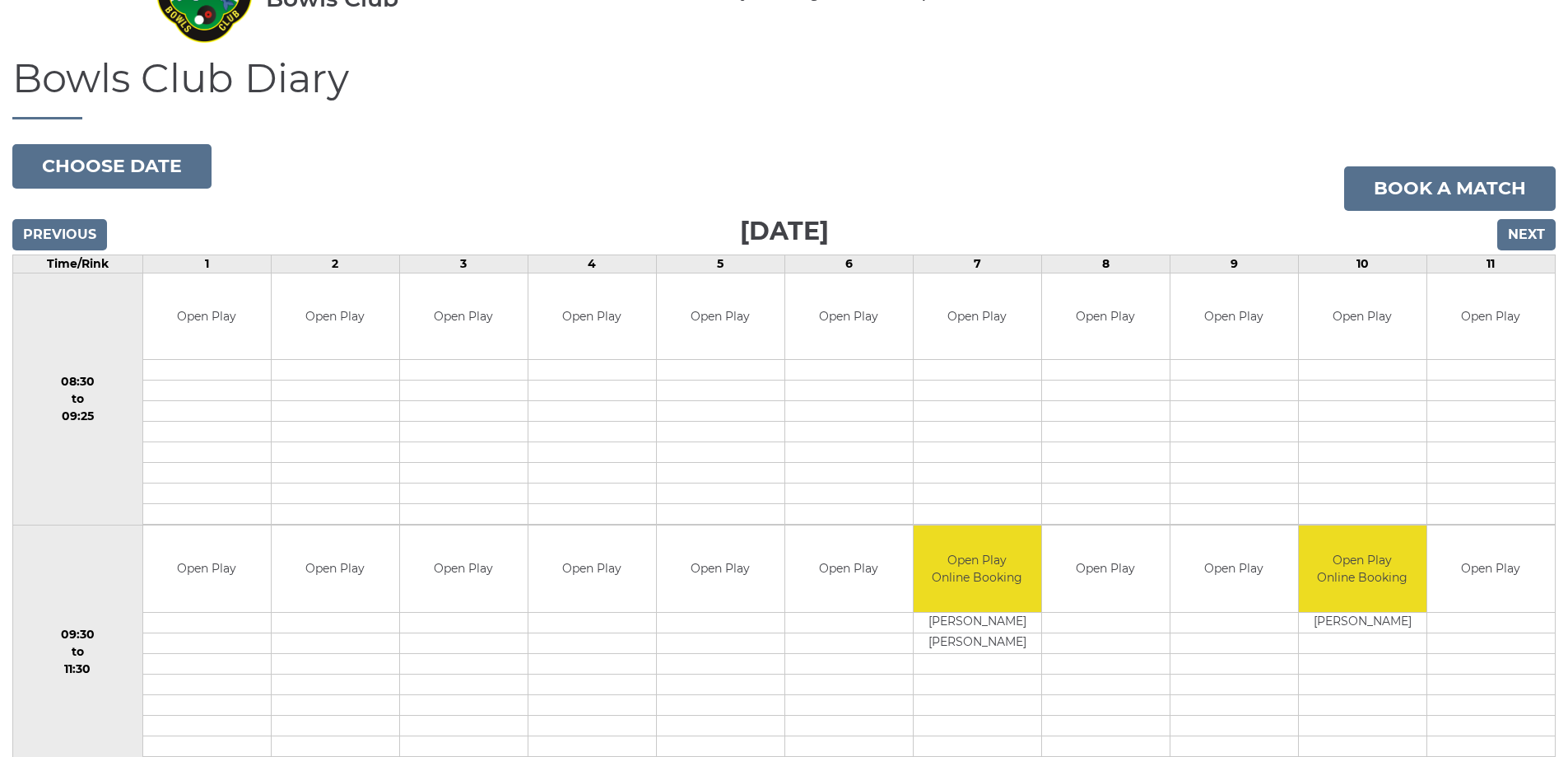
scroll to position [83, 0]
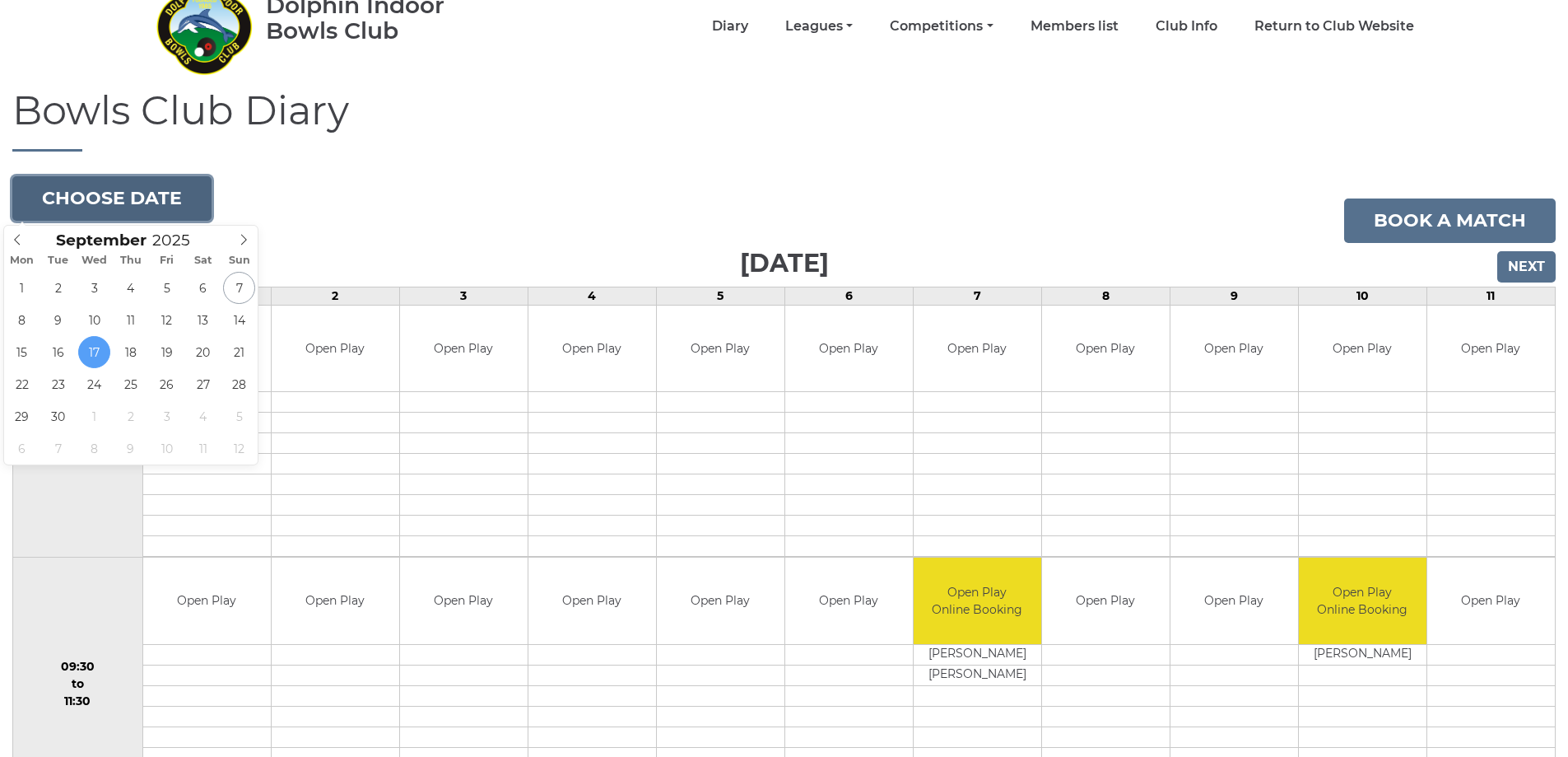
click at [138, 193] on button "Choose date" at bounding box center [112, 198] width 199 height 45
type input "[DATE]"
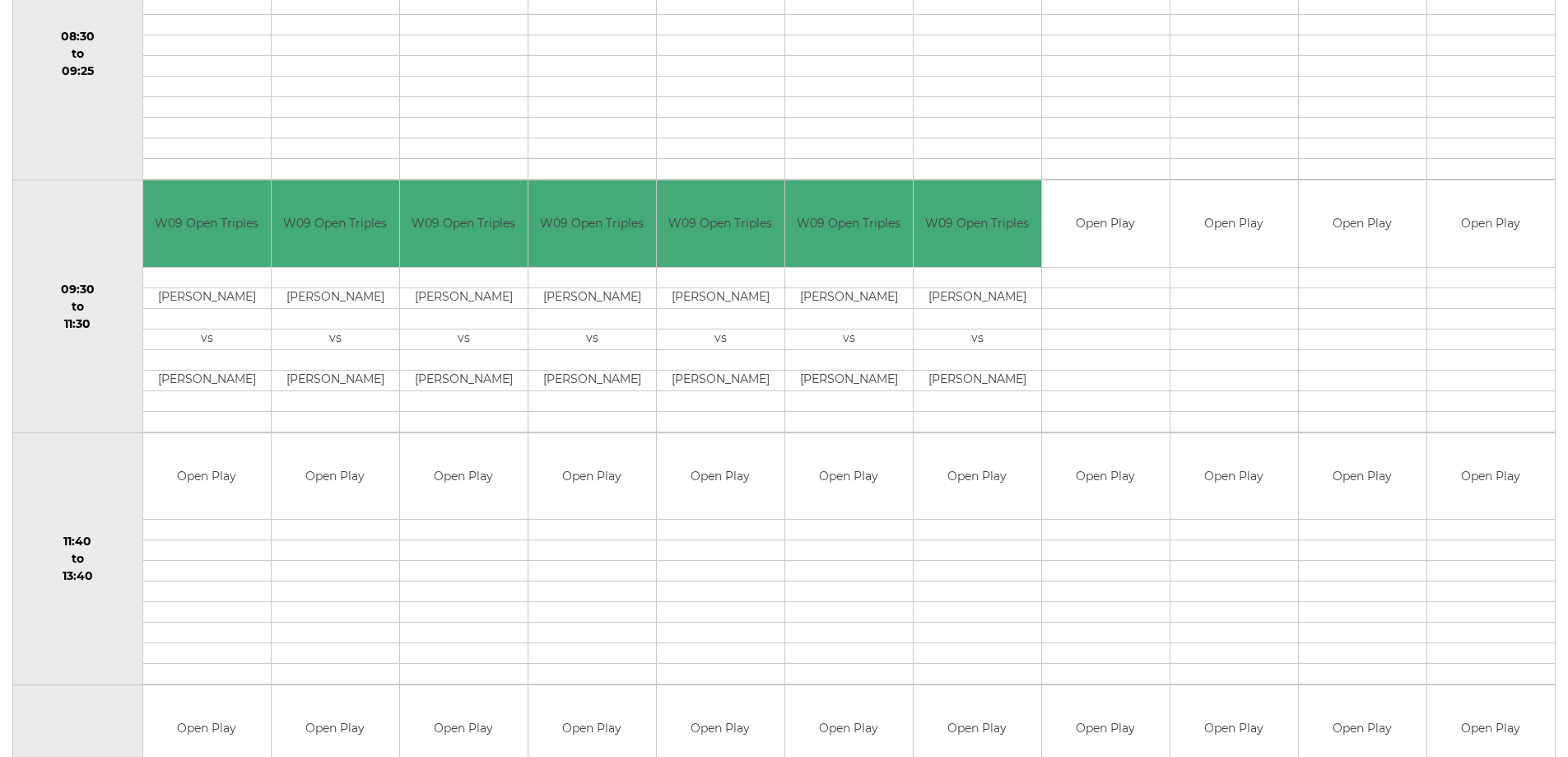
scroll to position [494, 0]
